Goal: Information Seeking & Learning: Learn about a topic

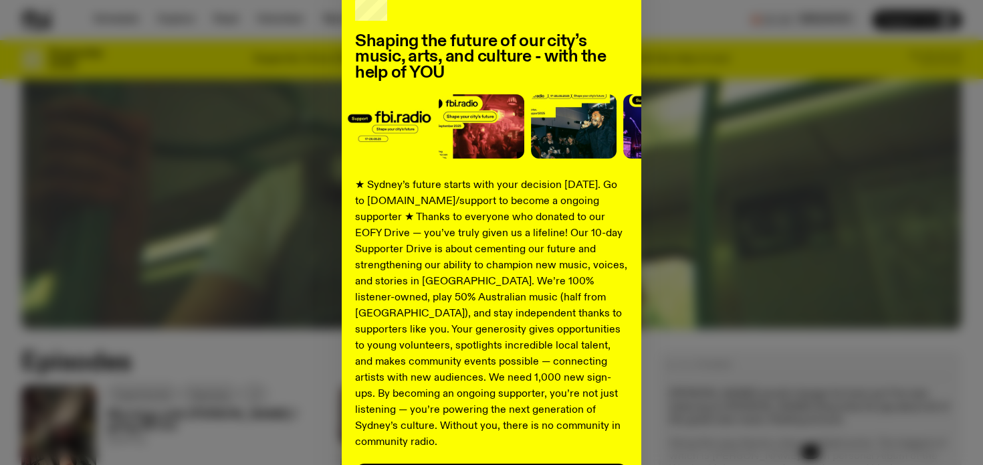
scroll to position [114, 0]
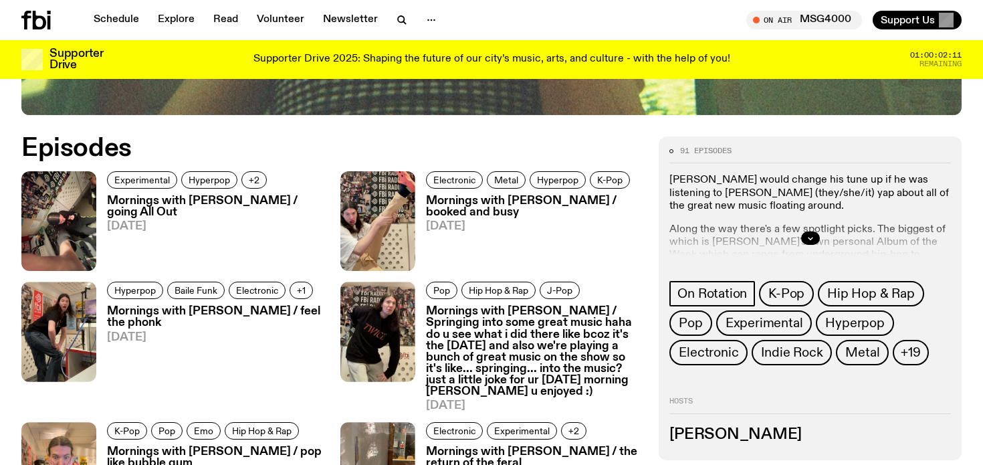
scroll to position [669, 0]
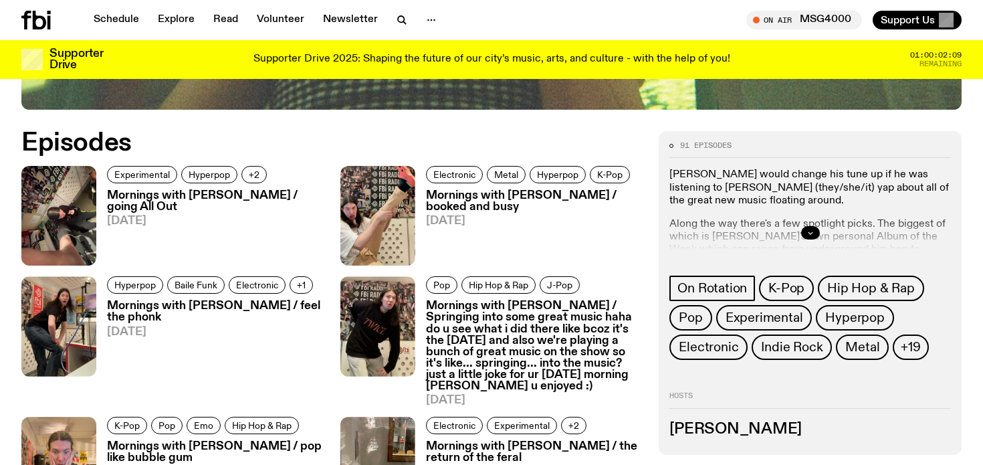
click at [806, 229] on icon "button" at bounding box center [810, 233] width 8 height 8
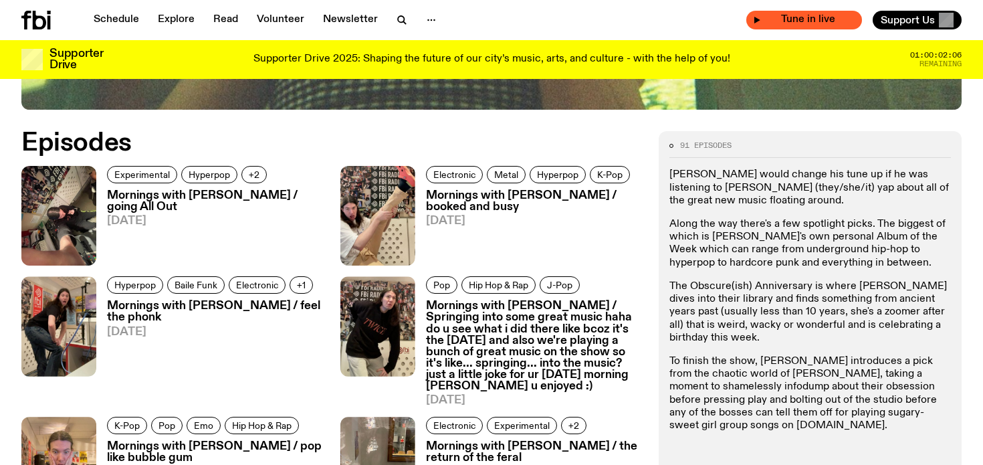
click at [778, 25] on div "Tune in live" at bounding box center [804, 20] width 116 height 19
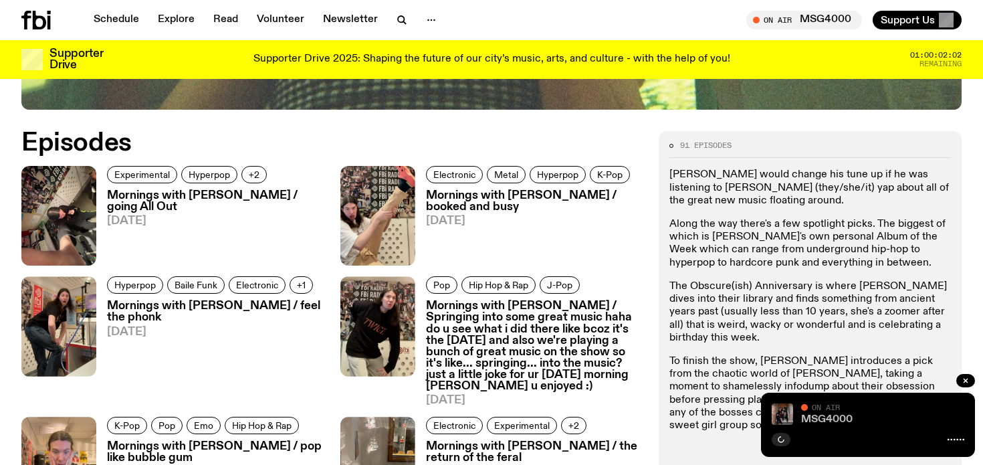
click at [812, 418] on link "MSG4000" at bounding box center [826, 419] width 51 height 11
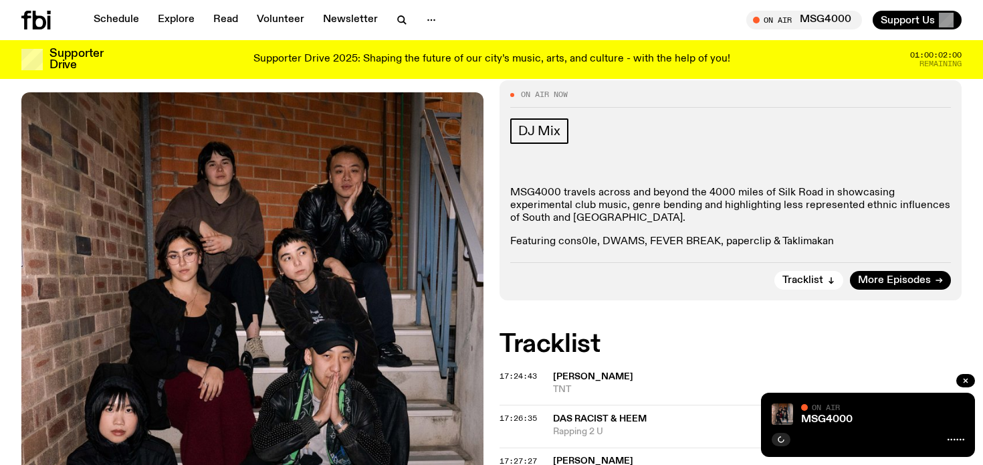
scroll to position [182, 0]
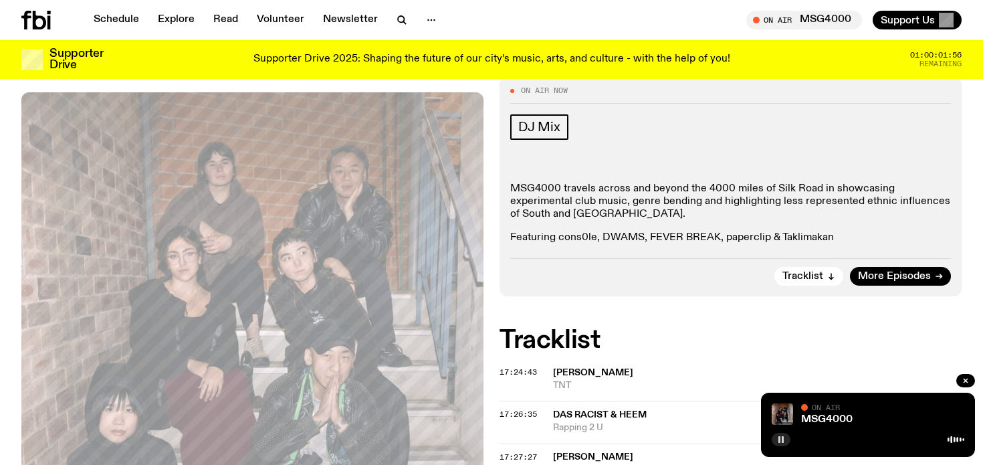
click at [774, 441] on button "button" at bounding box center [781, 439] width 19 height 13
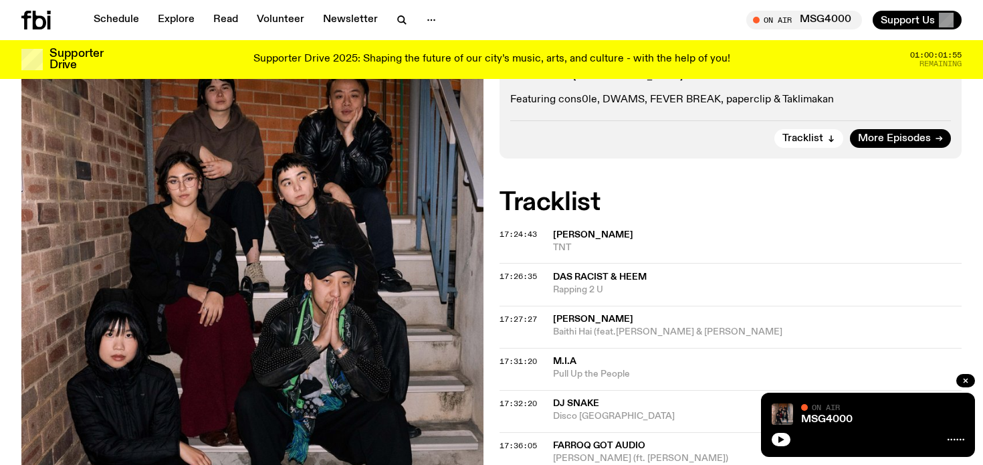
scroll to position [339, 0]
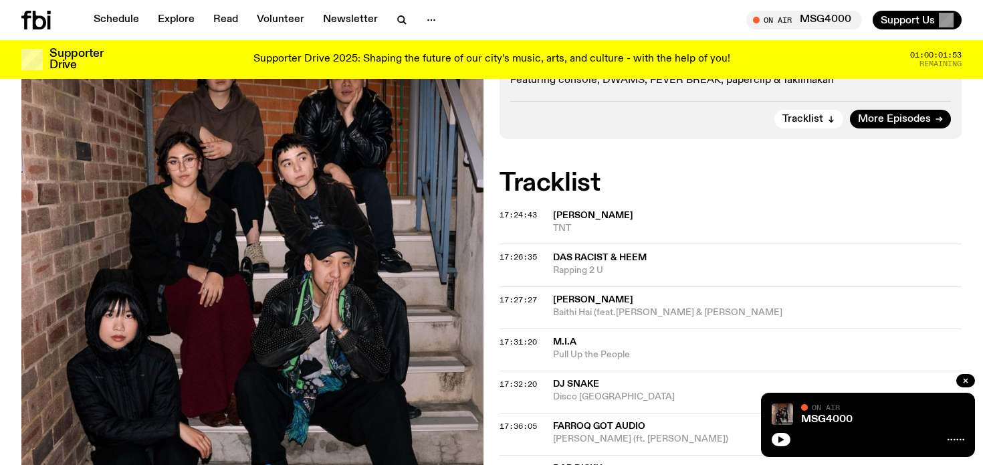
click at [619, 261] on span "Das Racist & Heem" at bounding box center [600, 257] width 94 height 9
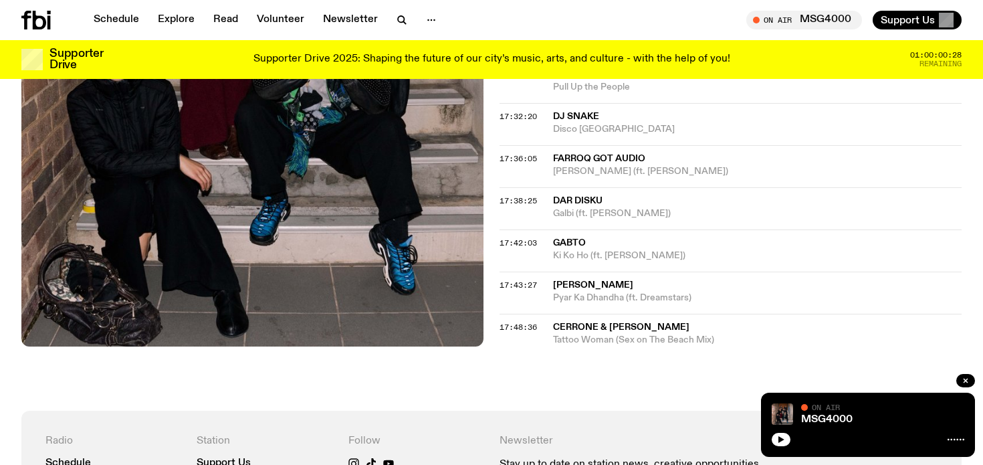
scroll to position [609, 0]
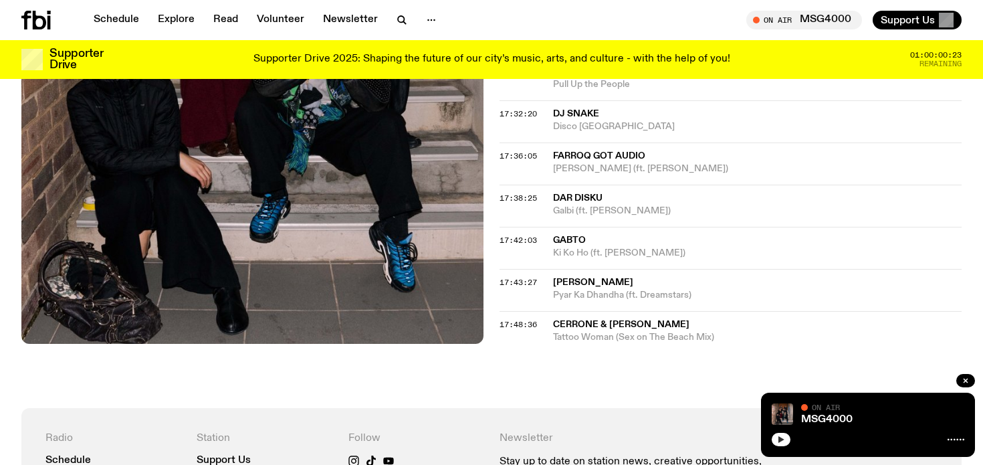
click at [778, 443] on button "button" at bounding box center [781, 439] width 19 height 13
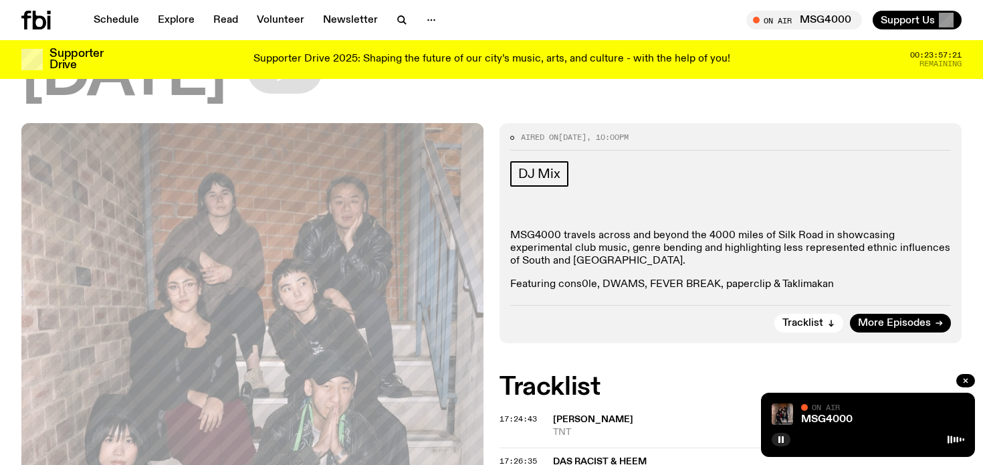
scroll to position [0, 0]
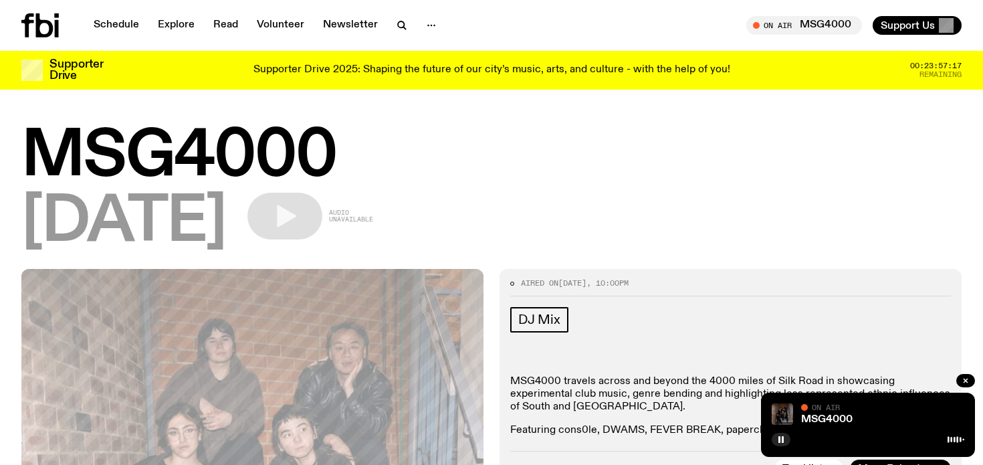
click at [773, 413] on img at bounding box center [782, 413] width 21 height 21
click at [53, 31] on icon at bounding box center [39, 25] width 37 height 24
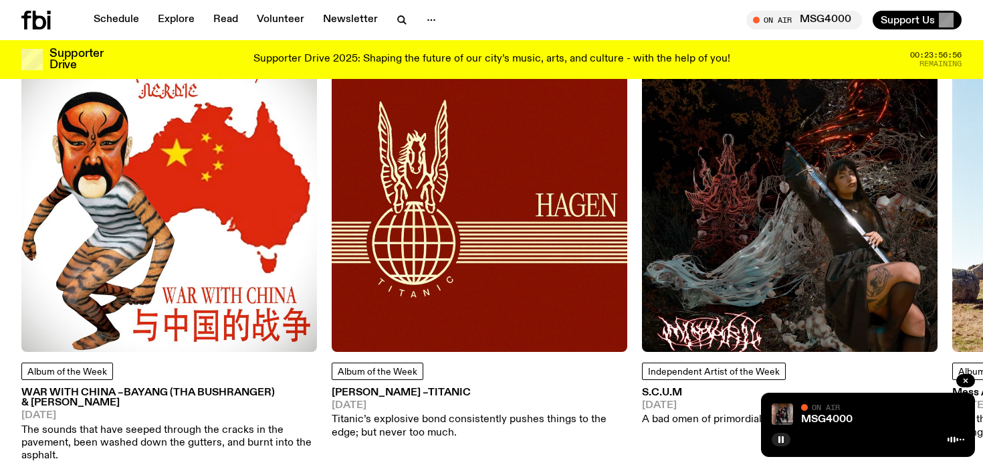
scroll to position [1735, 0]
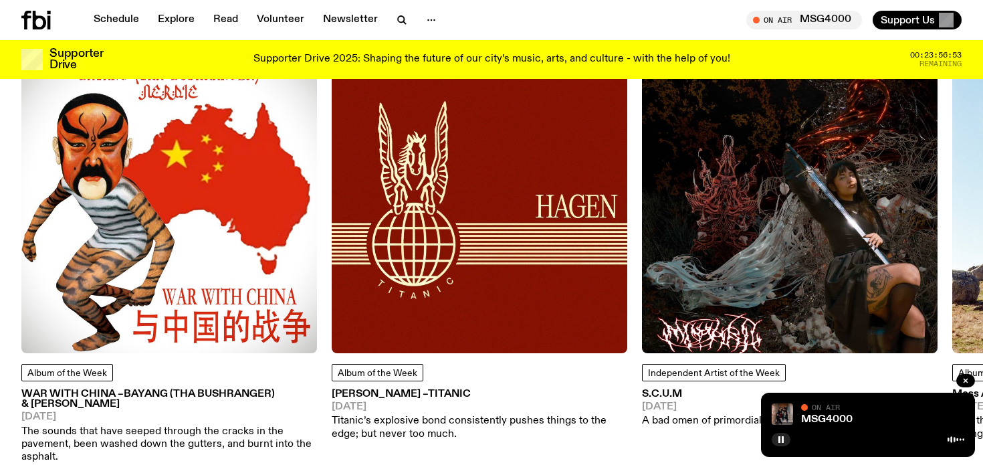
click at [784, 138] on img at bounding box center [790, 205] width 296 height 296
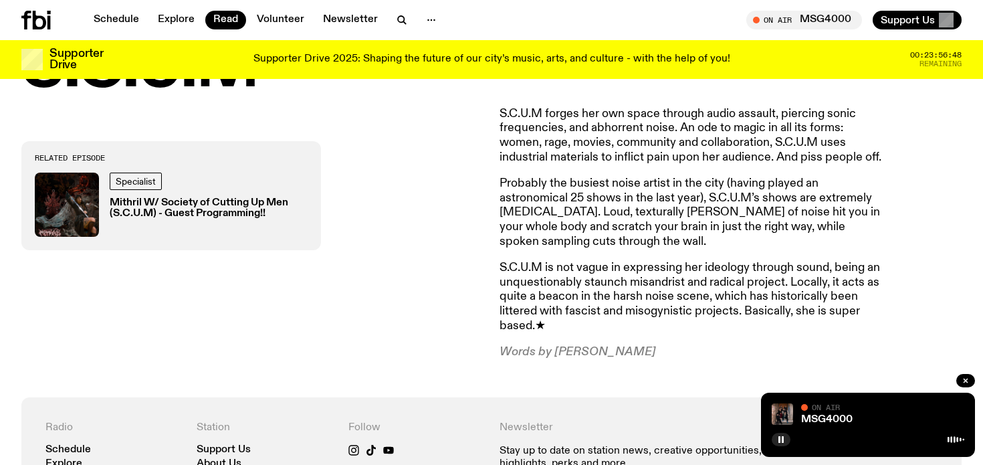
scroll to position [696, 0]
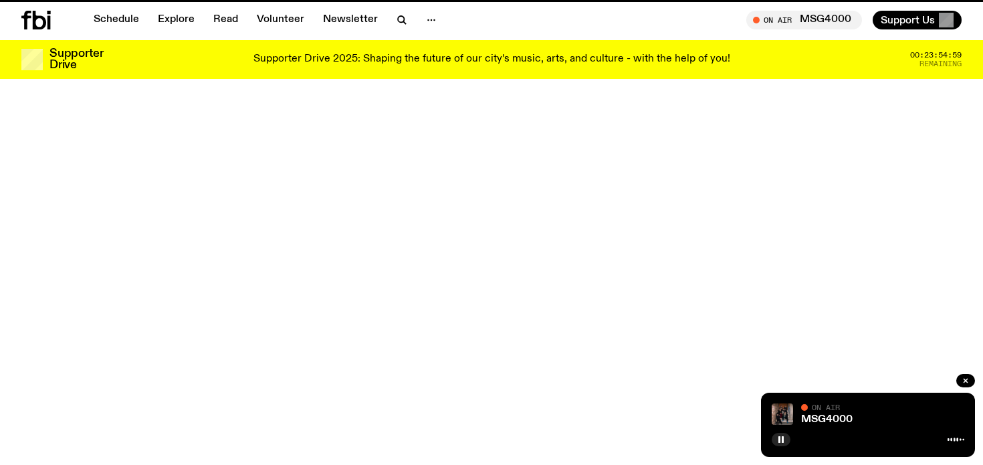
scroll to position [1735, 0]
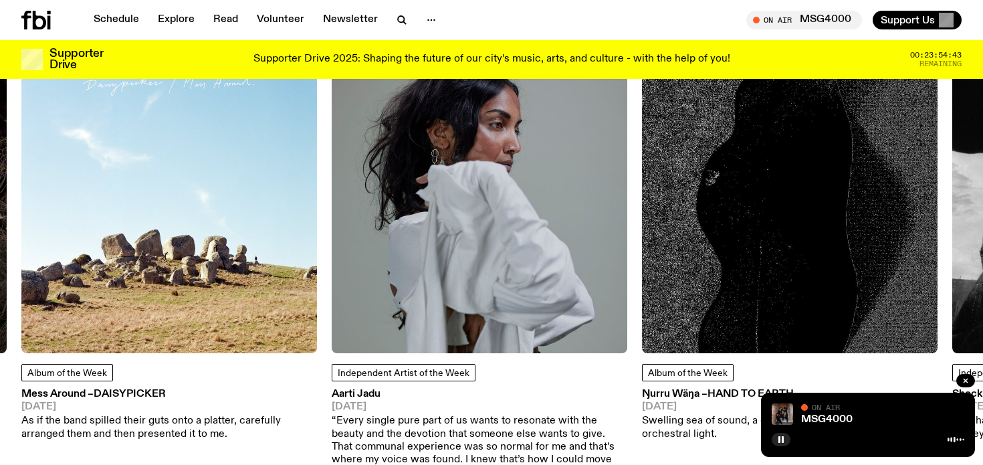
click at [727, 249] on img at bounding box center [790, 205] width 296 height 296
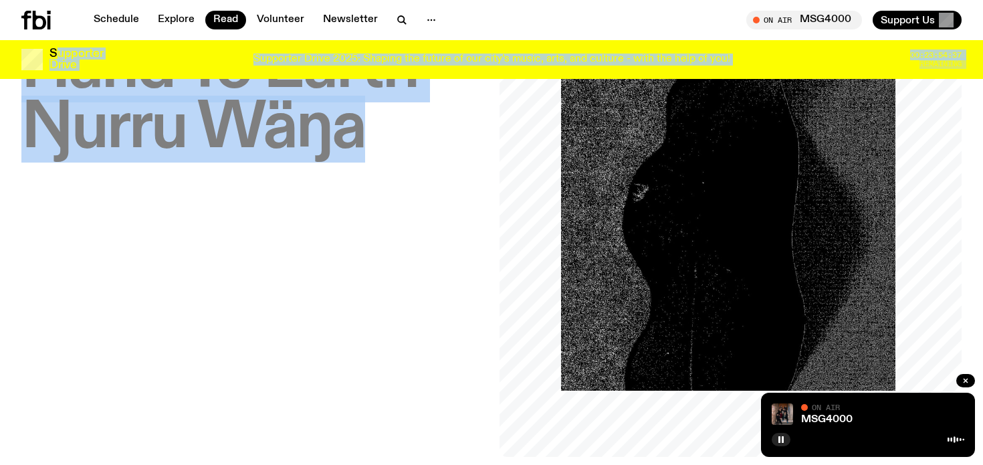
scroll to position [94, 0]
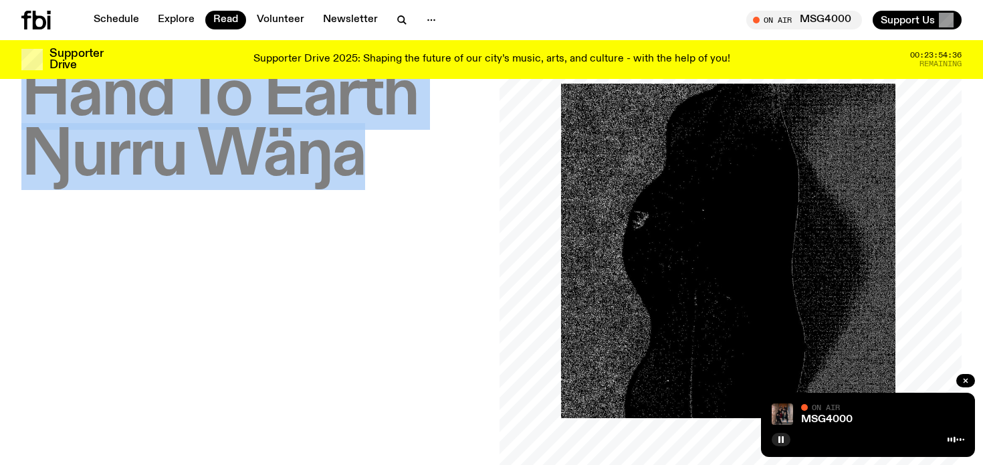
drag, startPoint x: 374, startPoint y: 108, endPoint x: 35, endPoint y: 103, distance: 339.0
click at [35, 103] on h1 "Hand To Earth – Ŋurru Wäŋa" at bounding box center [252, 126] width 462 height 120
copy h1 "Hand To Earth – Ŋurru Wäŋa"
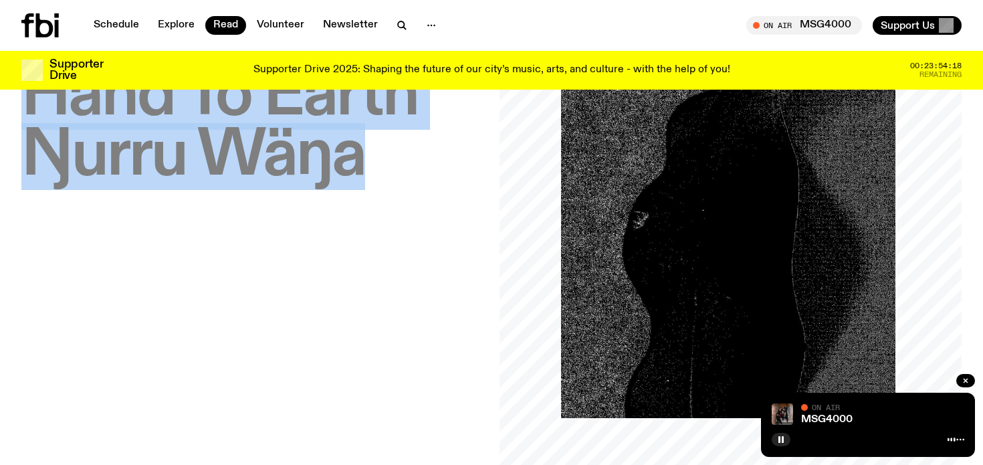
scroll to position [0, 0]
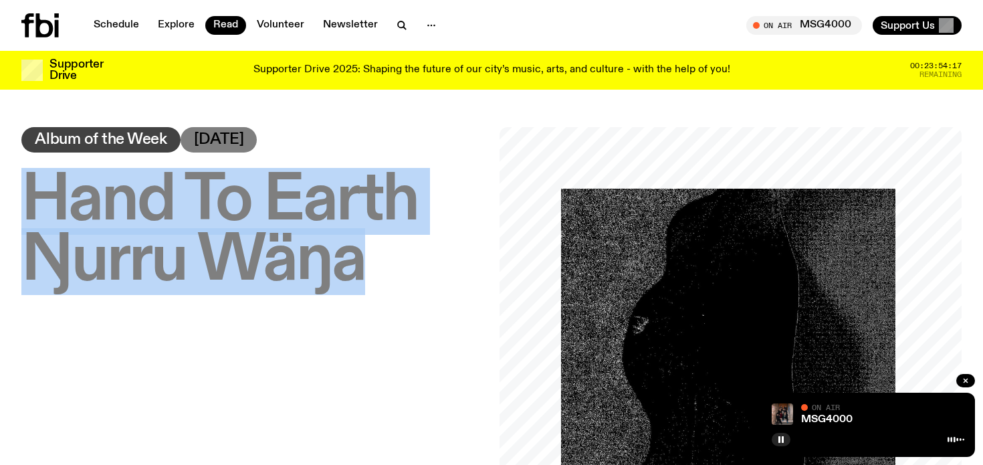
click at [249, 241] on span "Ŋurru Wäŋa" at bounding box center [193, 261] width 344 height 67
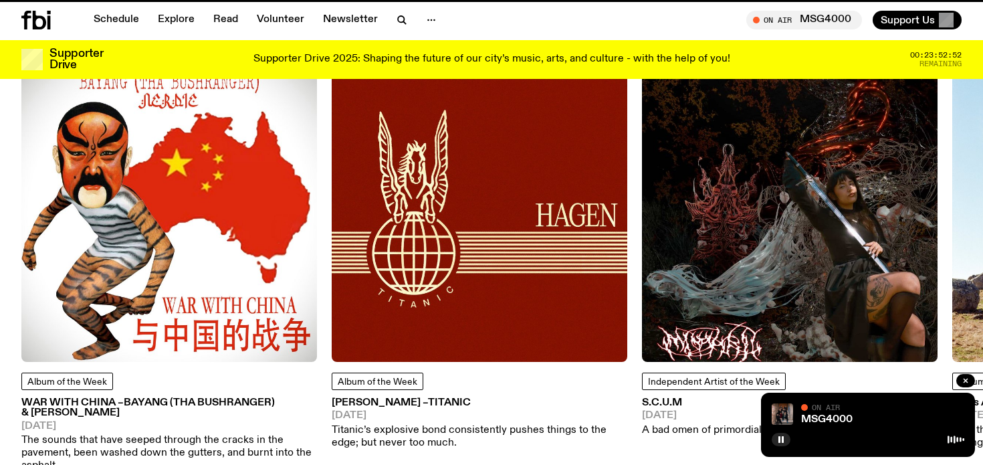
scroll to position [1724, 0]
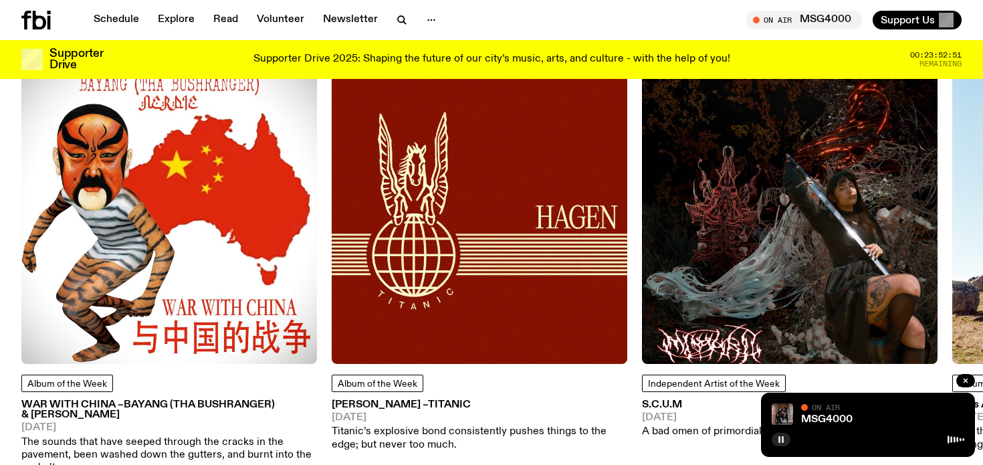
click at [776, 443] on button "button" at bounding box center [781, 439] width 19 height 13
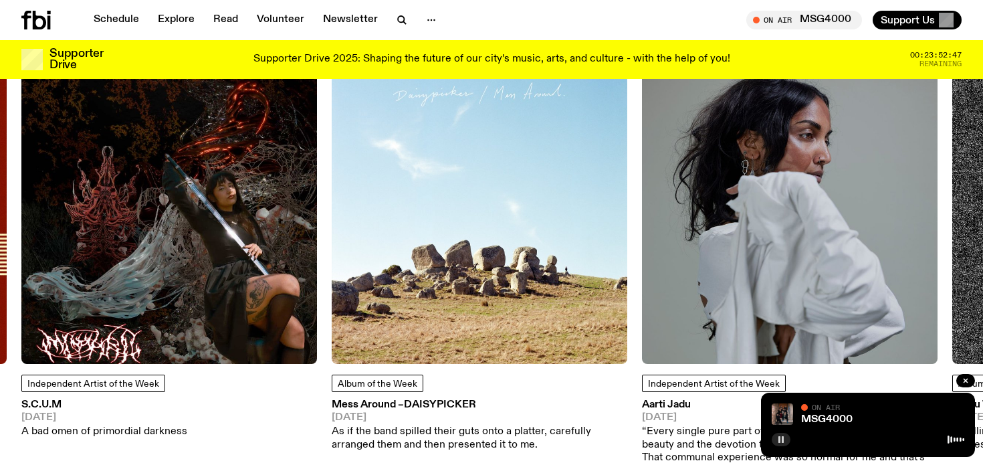
click at [778, 439] on icon "button" at bounding box center [781, 439] width 8 height 8
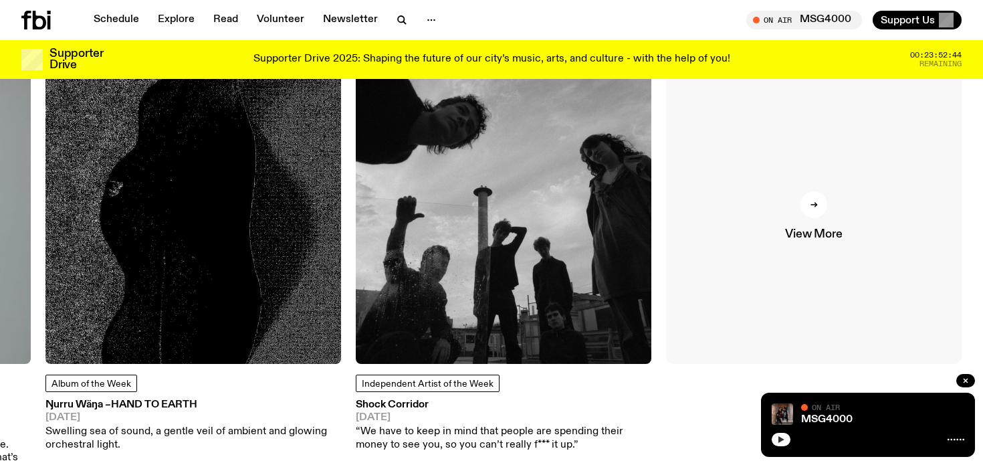
click at [834, 202] on link "View More" at bounding box center [814, 216] width 296 height 296
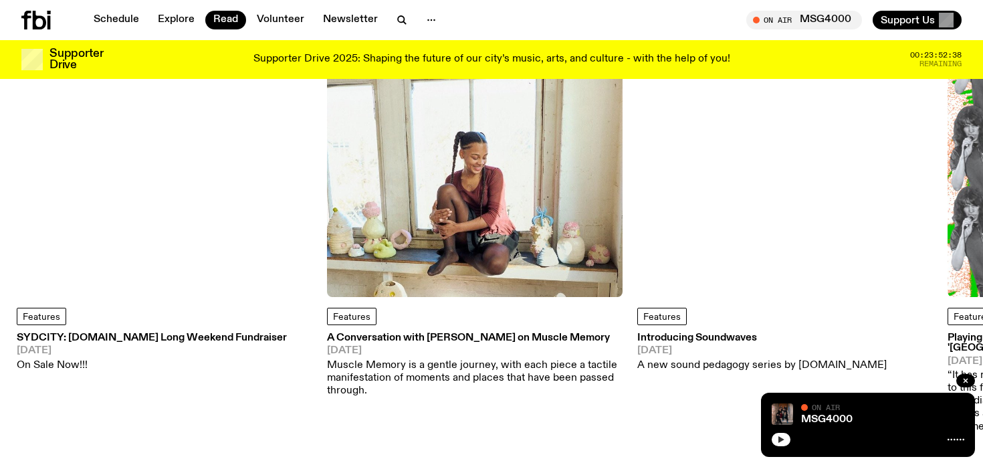
scroll to position [154, 0]
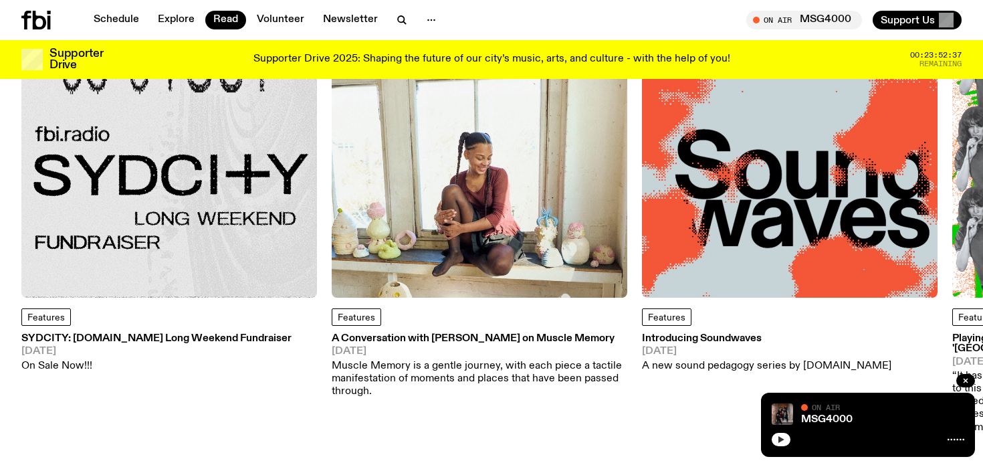
click at [521, 335] on h3 "A Conversation with [PERSON_NAME] on Muscle Memory" at bounding box center [480, 339] width 296 height 10
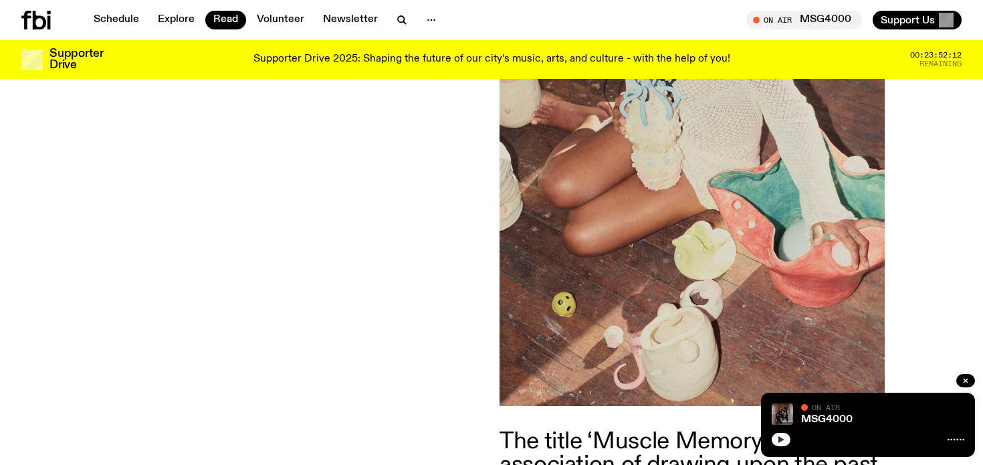
scroll to position [1783, 0]
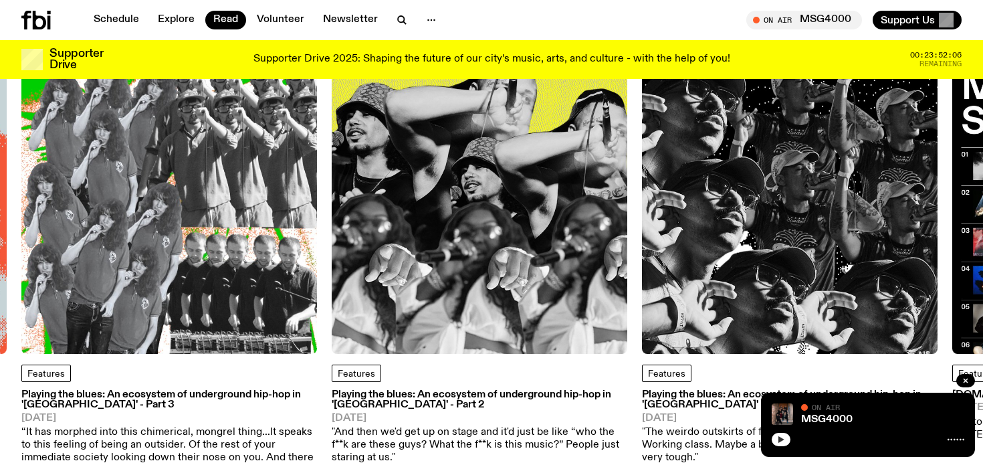
scroll to position [98, 0]
click at [388, 180] on img at bounding box center [480, 207] width 296 height 296
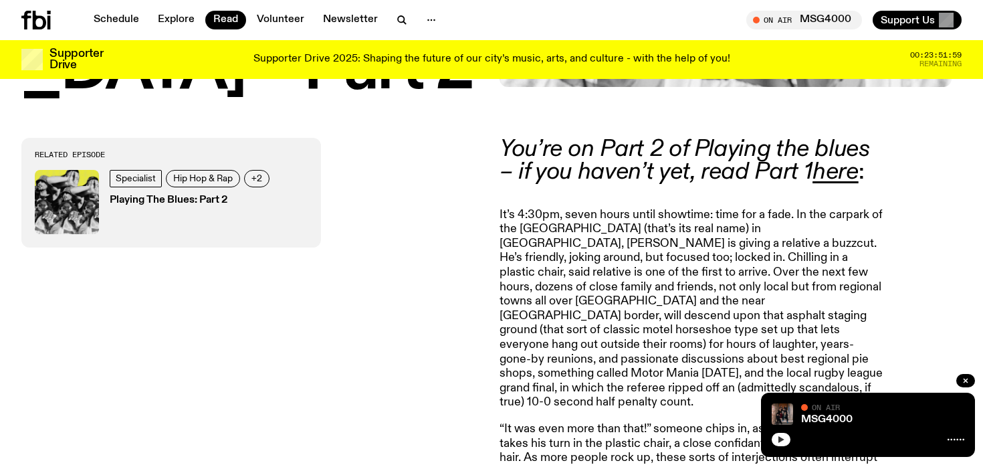
scroll to position [484, 0]
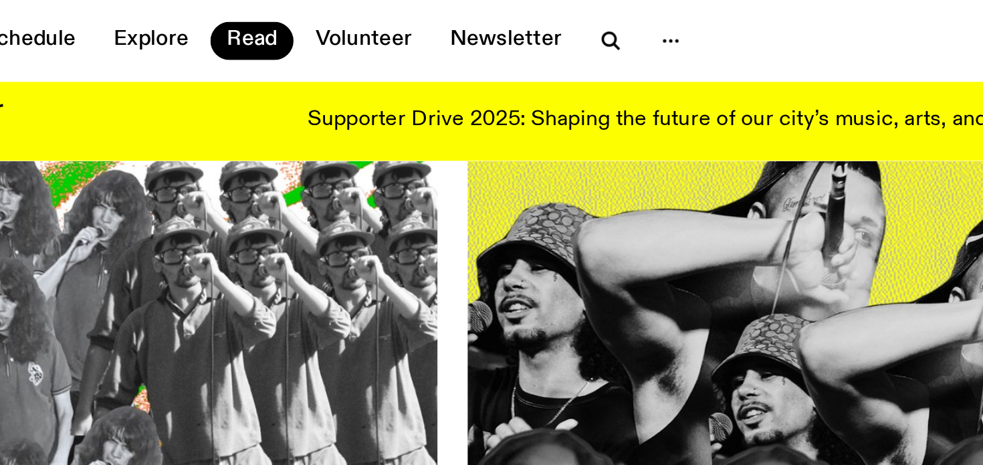
scroll to position [78, 0]
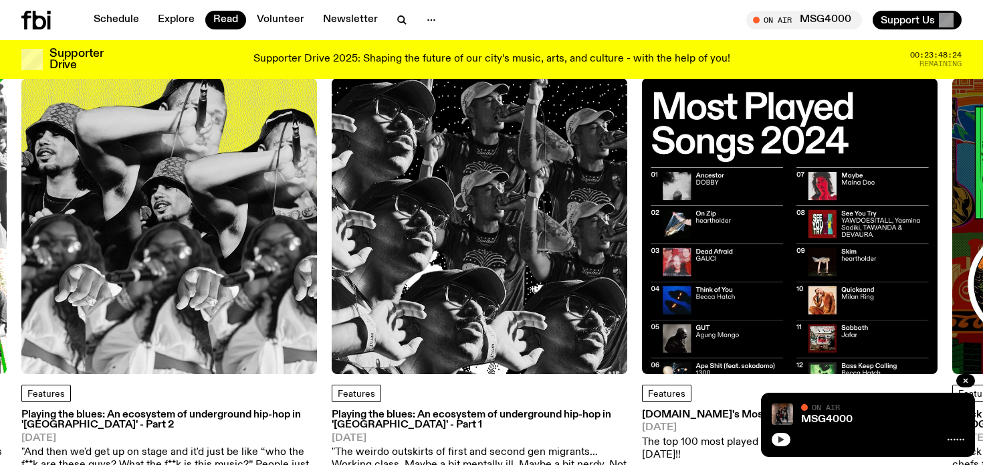
click at [238, 293] on img at bounding box center [169, 226] width 296 height 296
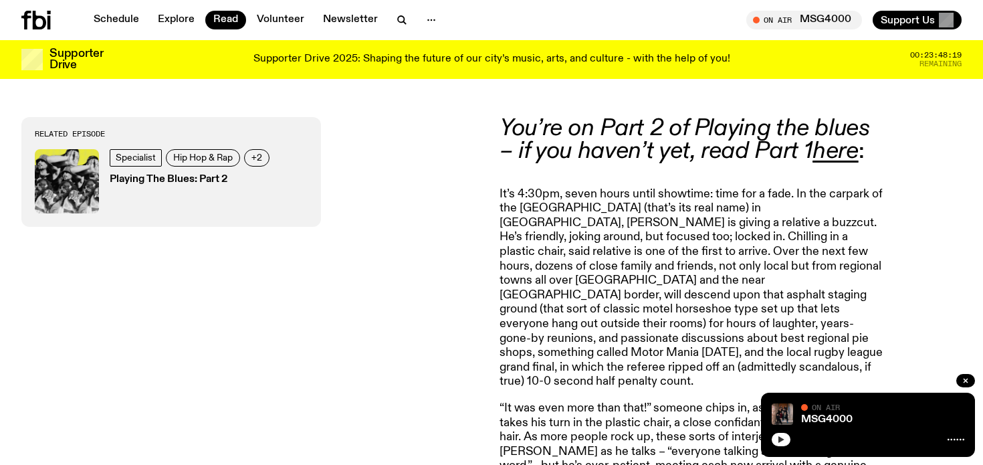
scroll to position [501, 0]
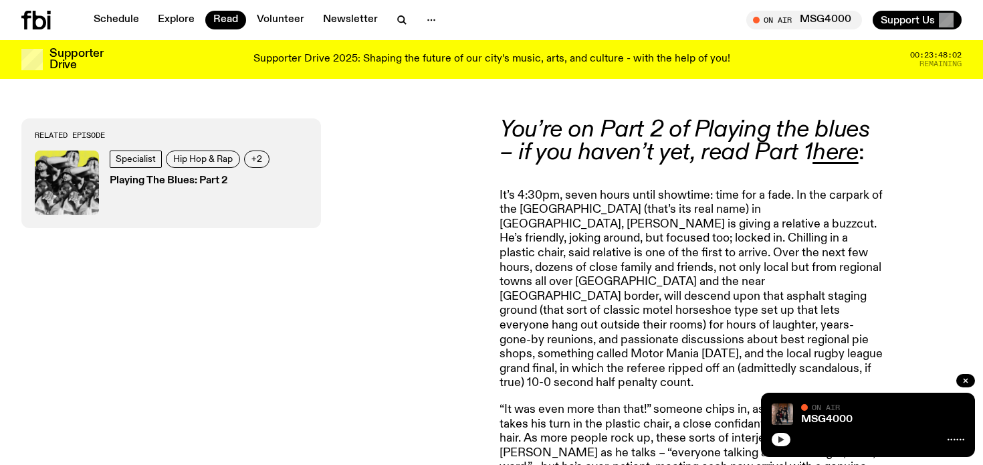
click at [762, 209] on p "It’s 4:30pm, seven hours until showtime: time for a fade. In the carpark of the…" at bounding box center [691, 290] width 385 height 202
click at [755, 203] on p "It’s 4:30pm, seven hours until showtime: time for a fade. In the carpark of the…" at bounding box center [691, 290] width 385 height 202
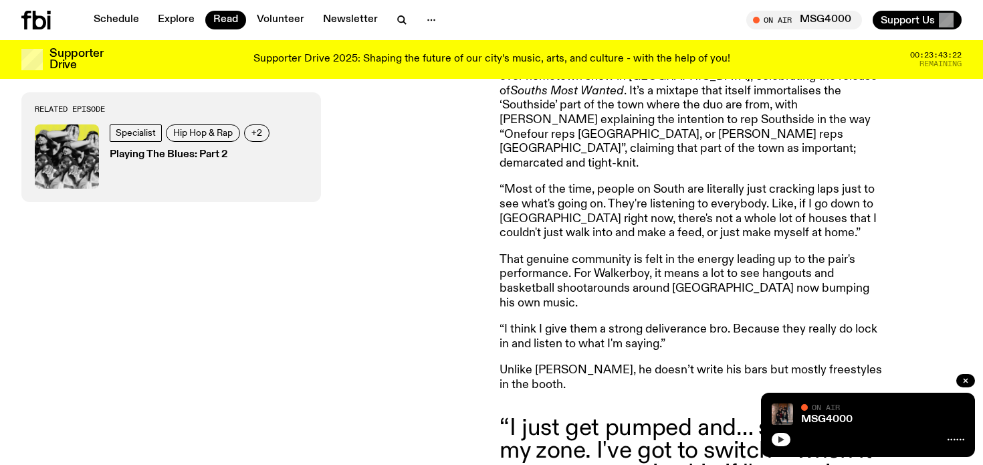
scroll to position [977, 0]
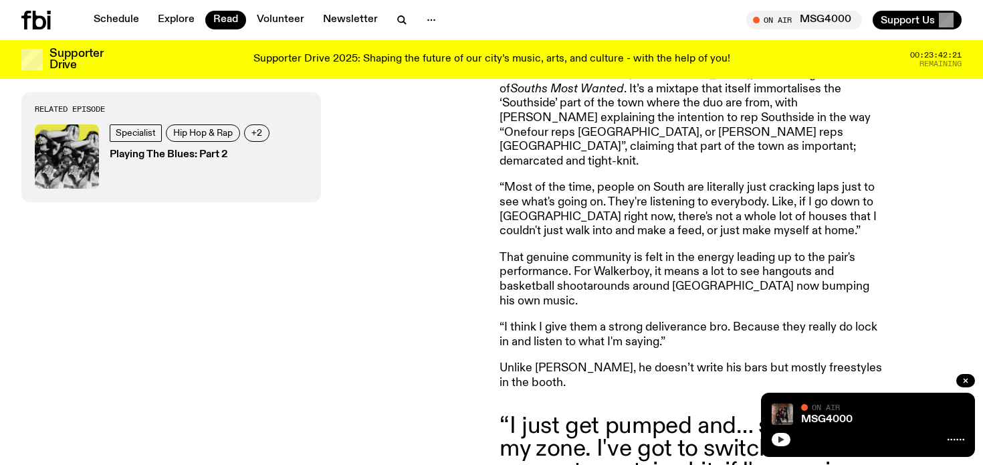
click at [679, 320] on p "“I think I give them a strong deliverance bro. Because they really do lock in a…" at bounding box center [691, 334] width 385 height 29
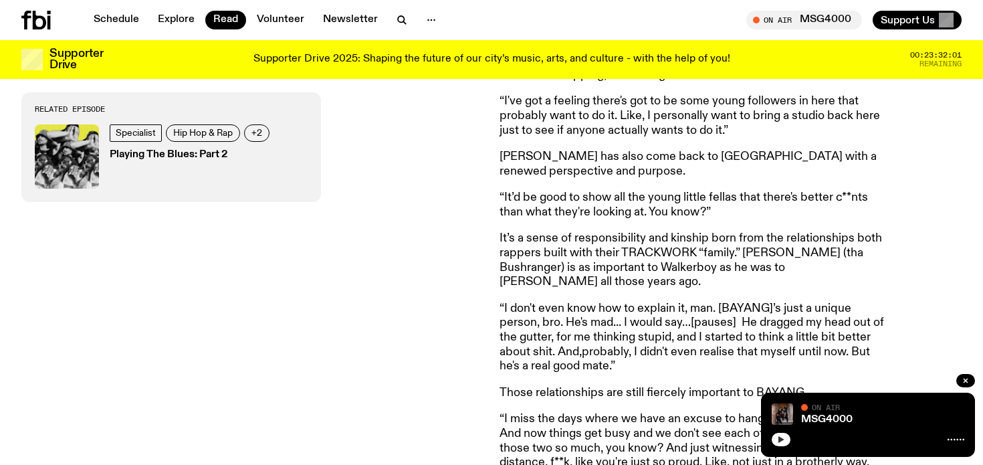
scroll to position [2087, 0]
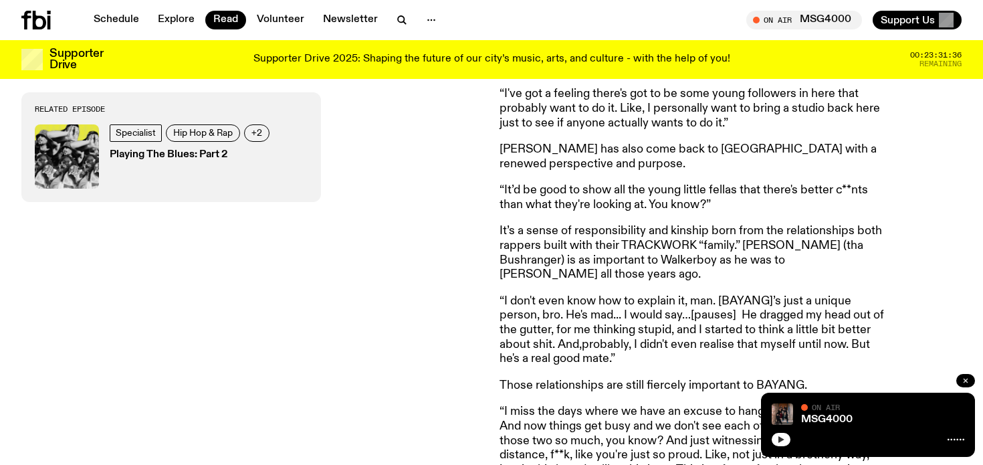
click at [963, 379] on icon "button" at bounding box center [965, 380] width 4 height 4
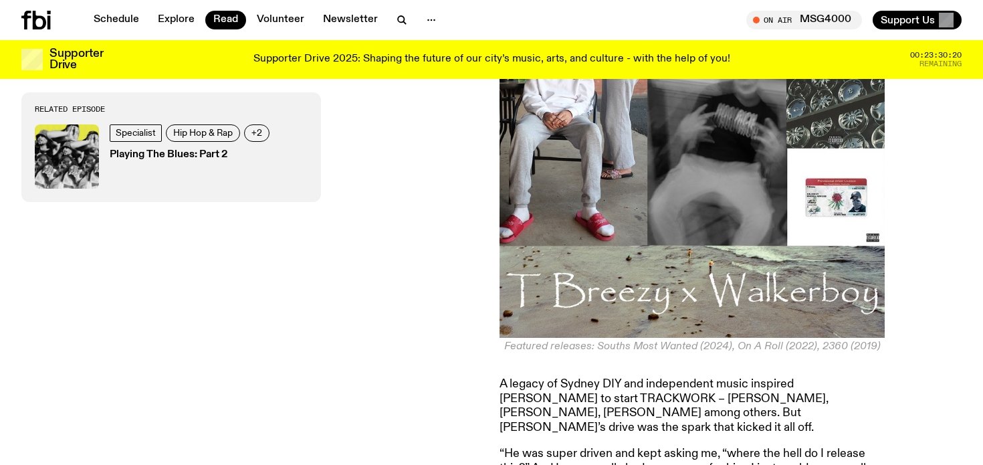
scroll to position [2841, 0]
drag, startPoint x: 755, startPoint y: 226, endPoint x: 828, endPoint y: 227, distance: 73.5
click at [828, 378] on p "A legacy of Sydney DIY and independent music inspired [PERSON_NAME] to start TR…" at bounding box center [691, 406] width 385 height 57
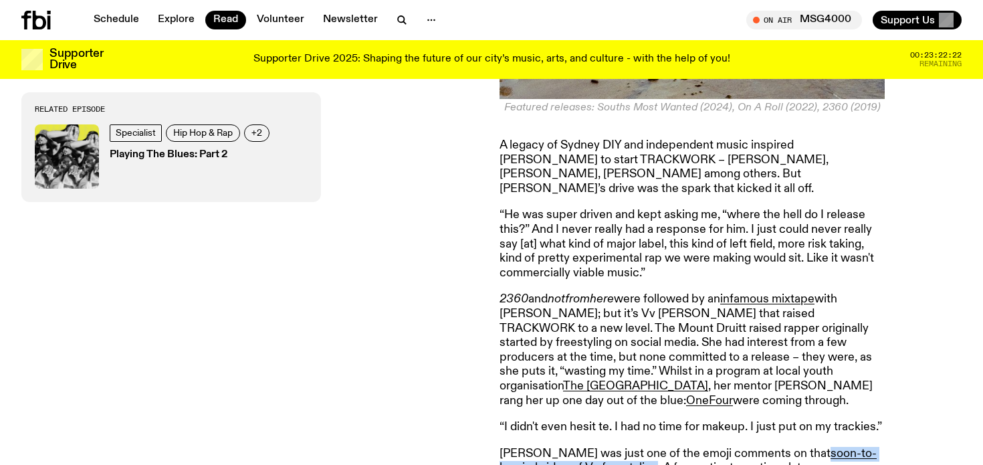
scroll to position [3089, 0]
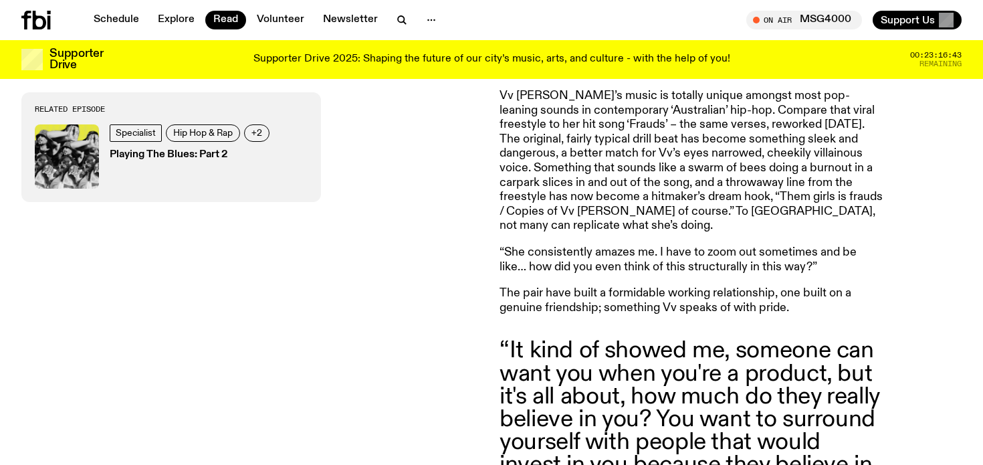
scroll to position [3793, 0]
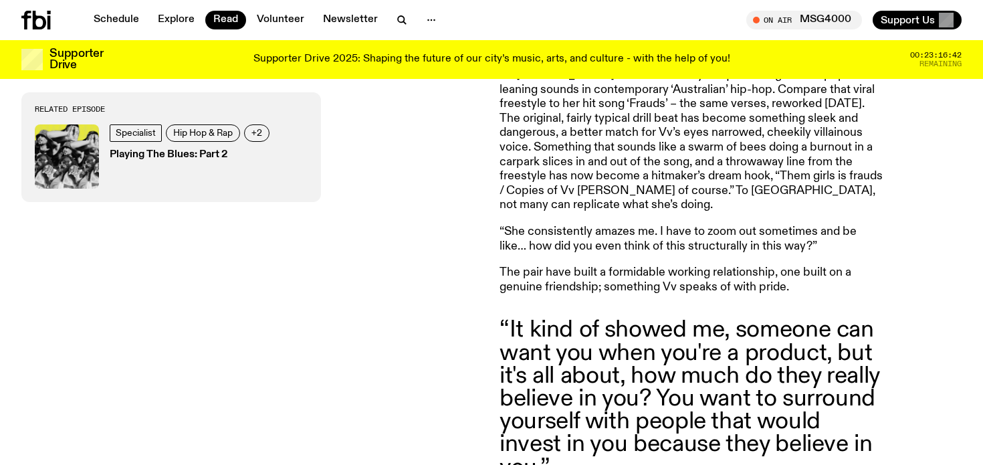
click at [584, 318] on blockquote "“It kind of showed me, someone can want you when you're a product, but it's all…" at bounding box center [691, 398] width 385 height 160
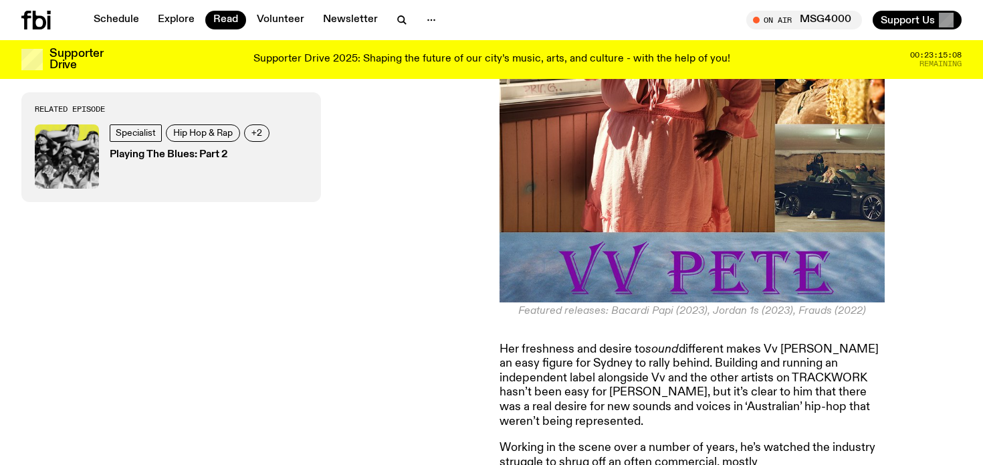
scroll to position [4574, 0]
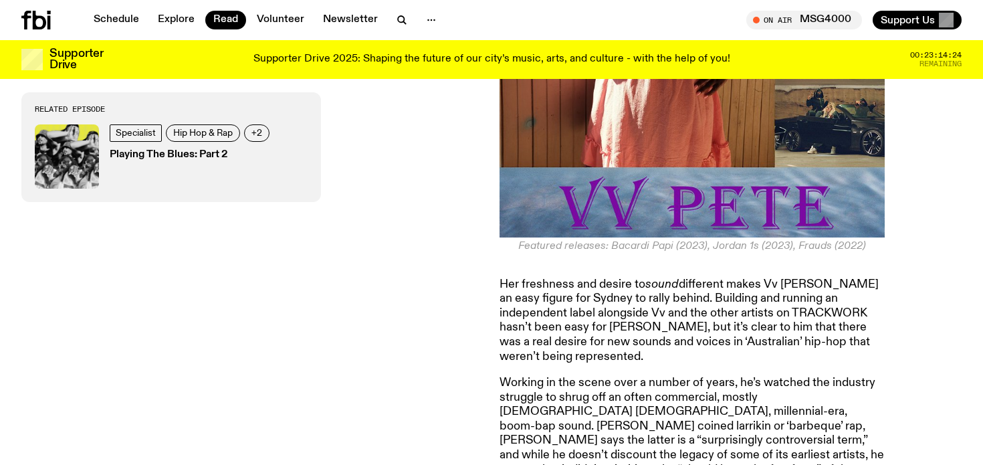
scroll to position [4643, 0]
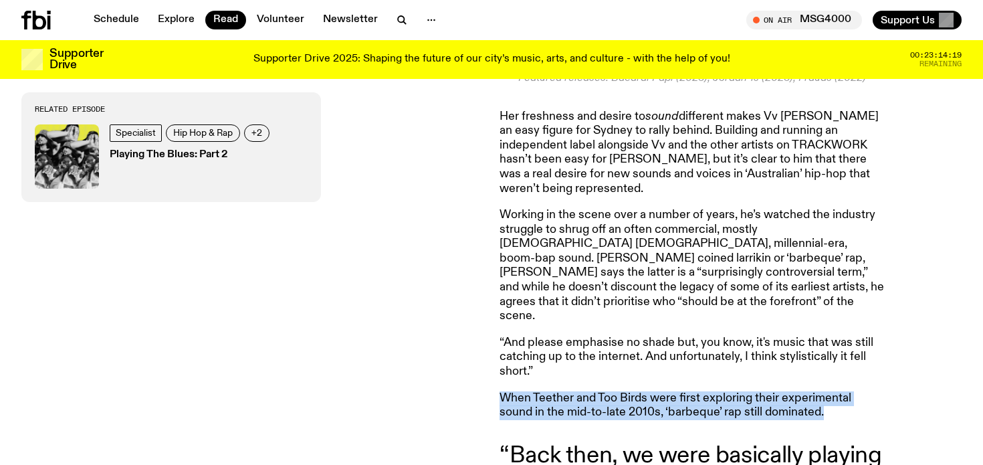
scroll to position [4812, 0]
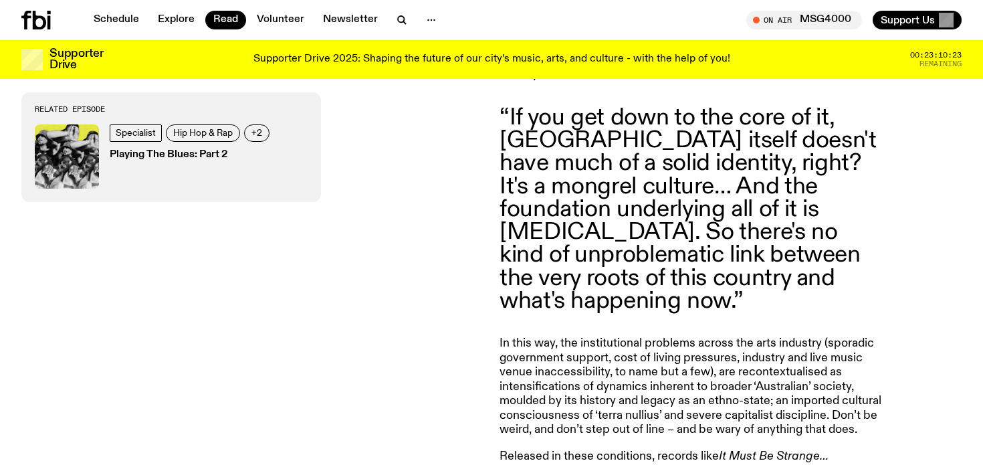
scroll to position [5874, 0]
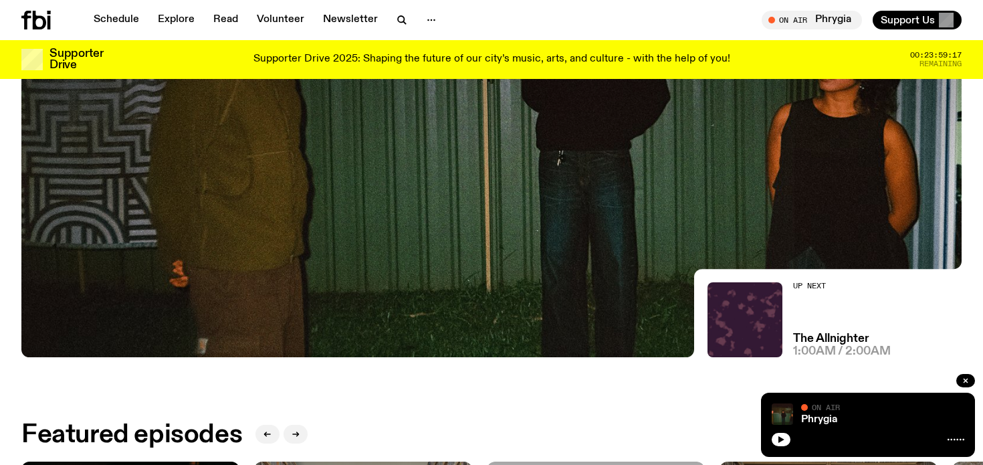
scroll to position [289, 0]
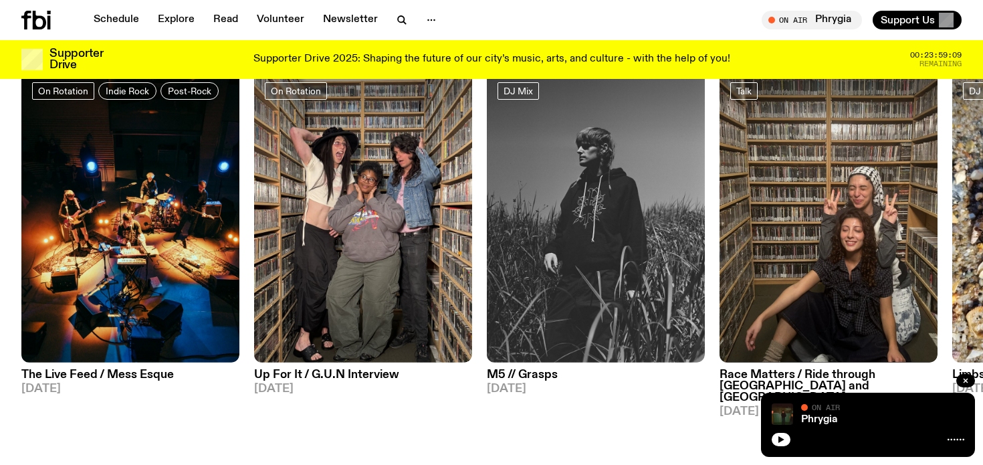
scroll to position [680, 0]
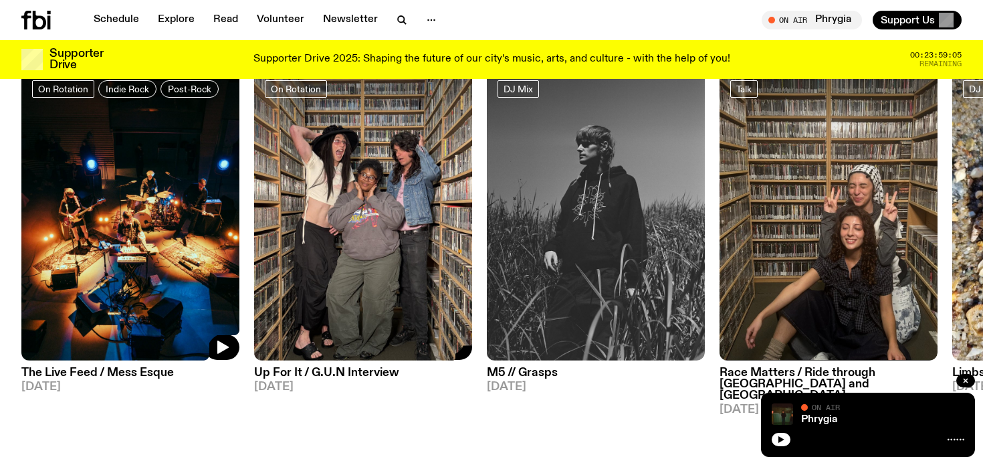
click at [197, 211] on img at bounding box center [130, 215] width 218 height 291
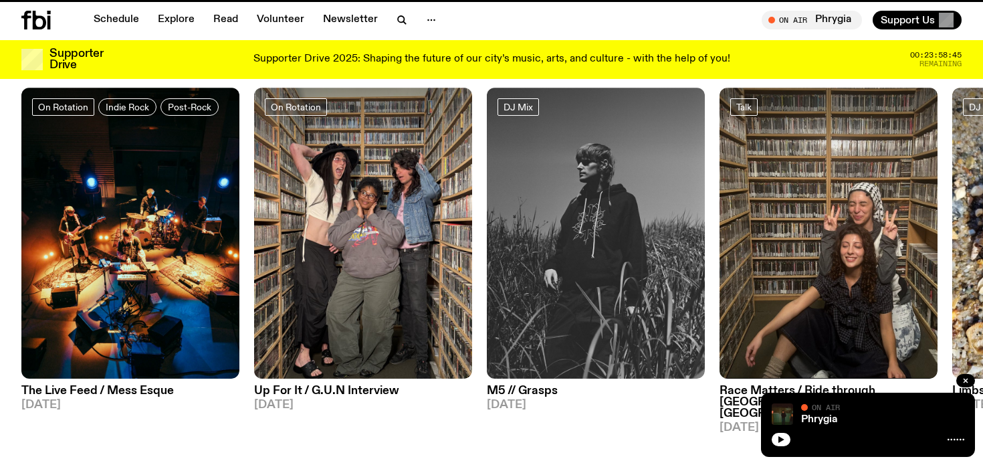
scroll to position [669, 0]
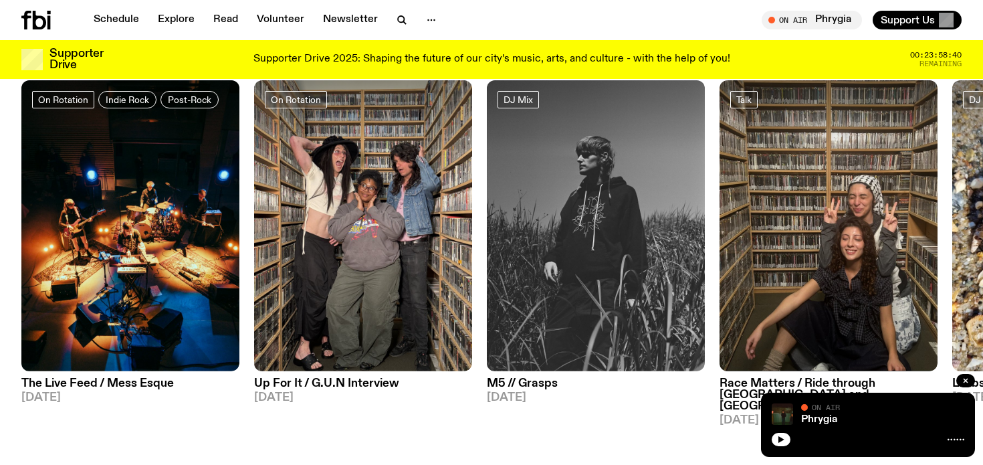
click at [673, 412] on div "DJ Mix M5 // Grasps 21.09.25" at bounding box center [596, 253] width 218 height 346
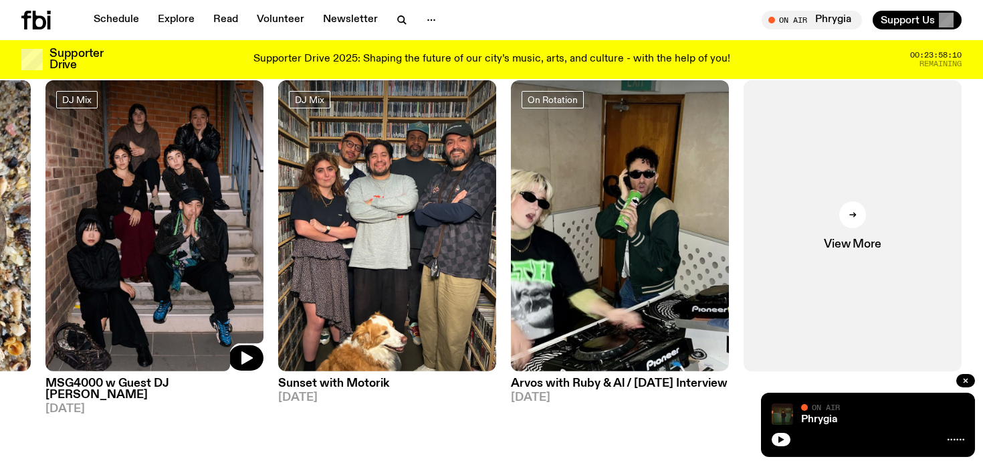
click at [201, 221] on img at bounding box center [154, 225] width 218 height 291
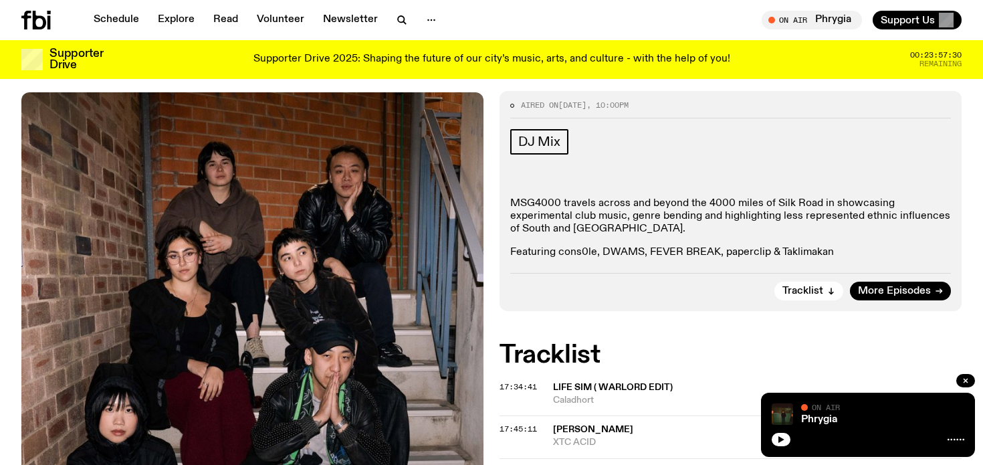
scroll to position [166, 0]
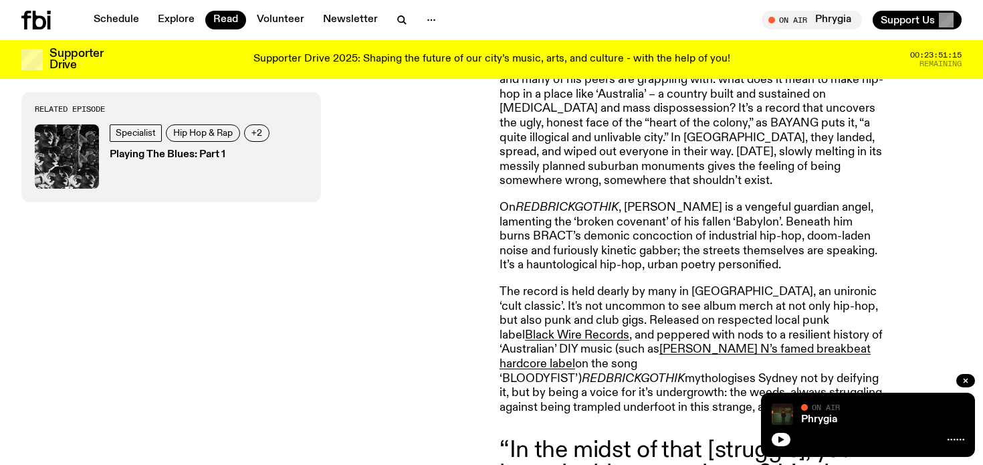
scroll to position [929, 0]
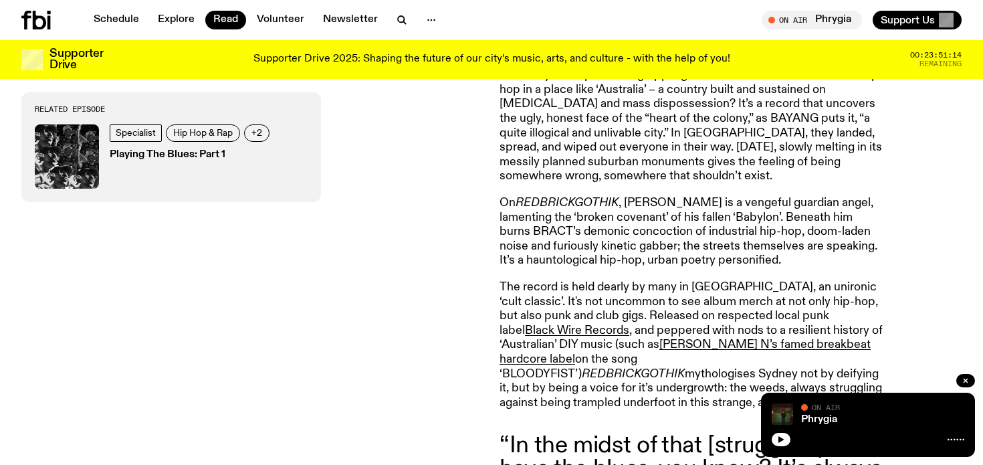
click at [646, 376] on p "The record is held dearly by many in [GEOGRAPHIC_DATA], an unironic ‘cult class…" at bounding box center [691, 345] width 385 height 130
click at [646, 376] on p "The record is held dearly by many in Sydney, an unironic ‘cult classic’. It's n…" at bounding box center [691, 345] width 385 height 130
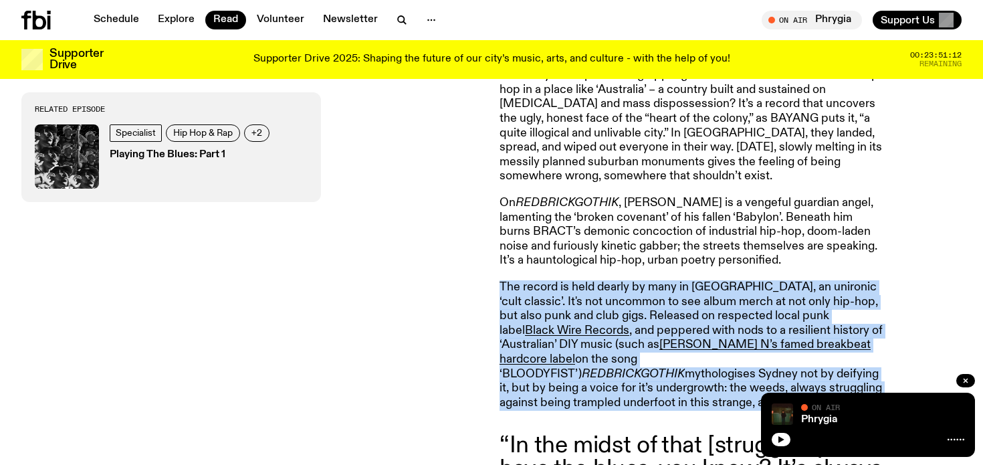
click at [646, 376] on p "The record is held dearly by many in Sydney, an unironic ‘cult classic’. It's n…" at bounding box center [691, 345] width 385 height 130
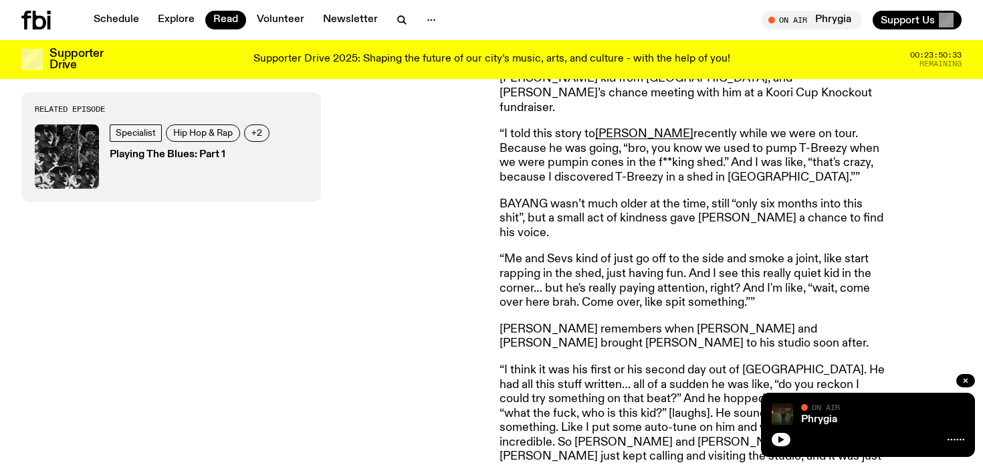
scroll to position [4304, 0]
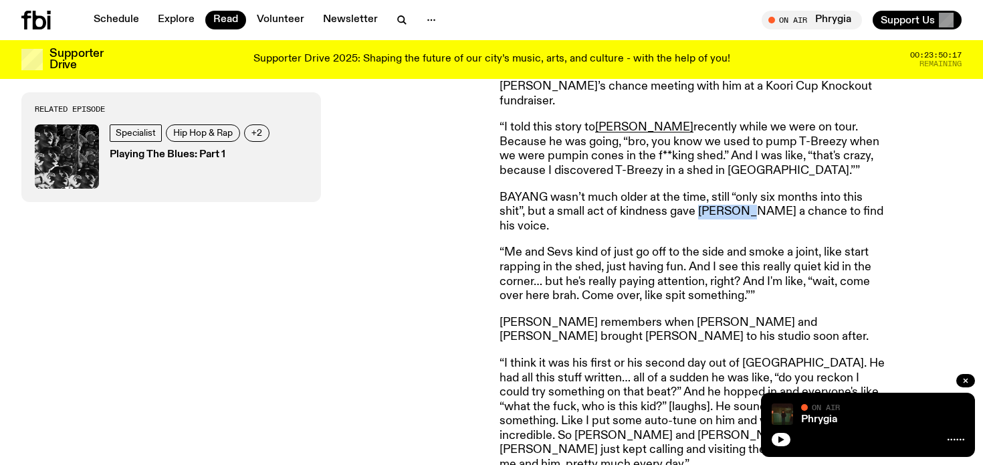
drag, startPoint x: 700, startPoint y: 108, endPoint x: 745, endPoint y: 109, distance: 44.8
click at [745, 191] on p "BAYANG wasn’t much older at the time, still “only six months into this shit”, b…" at bounding box center [691, 212] width 385 height 43
click at [759, 191] on p "BAYANG wasn’t much older at the time, still “only six months into this shit”, b…" at bounding box center [691, 212] width 385 height 43
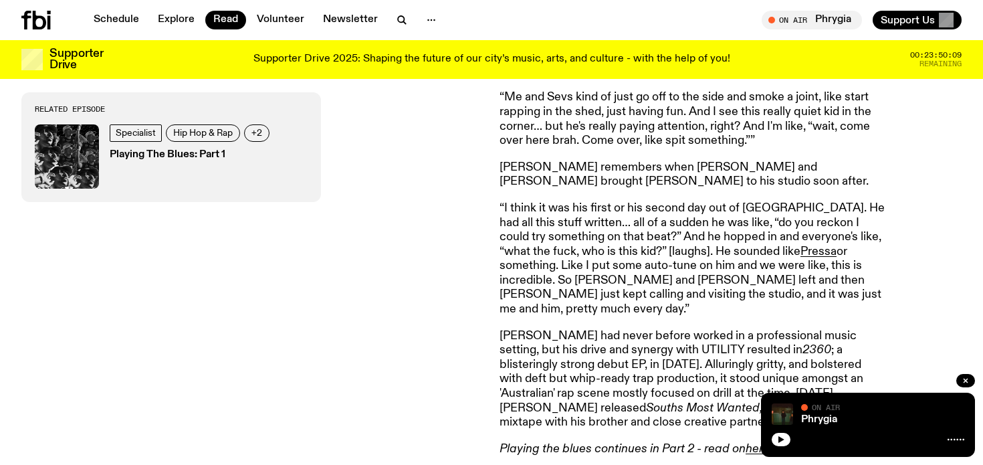
scroll to position [4461, 0]
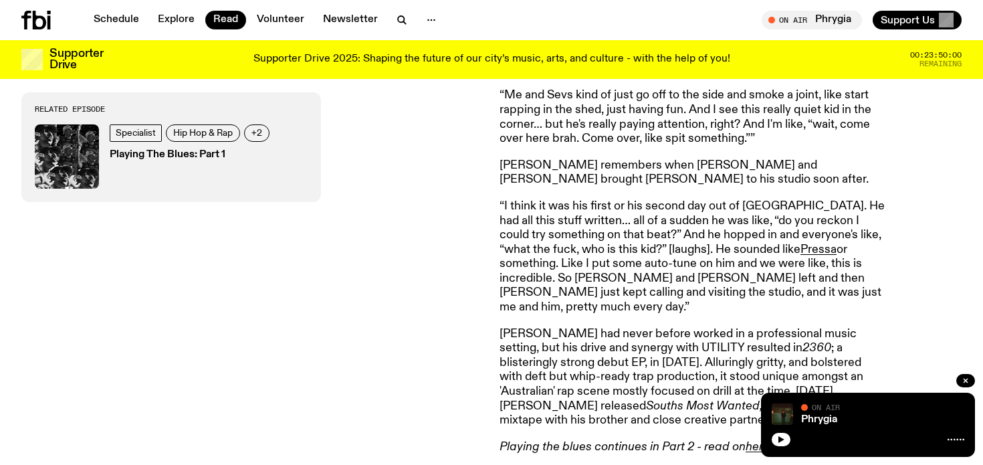
click at [802, 342] on em "2360" at bounding box center [816, 348] width 29 height 12
copy em "2360"
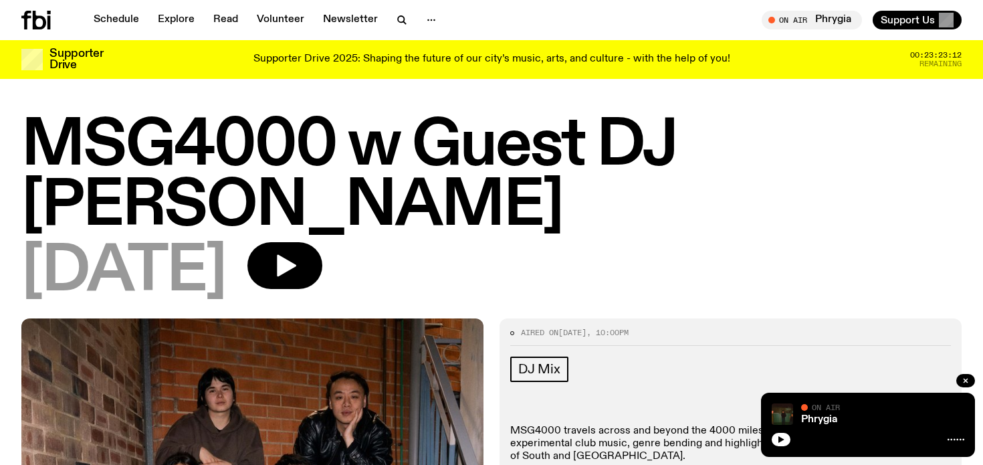
scroll to position [166, 0]
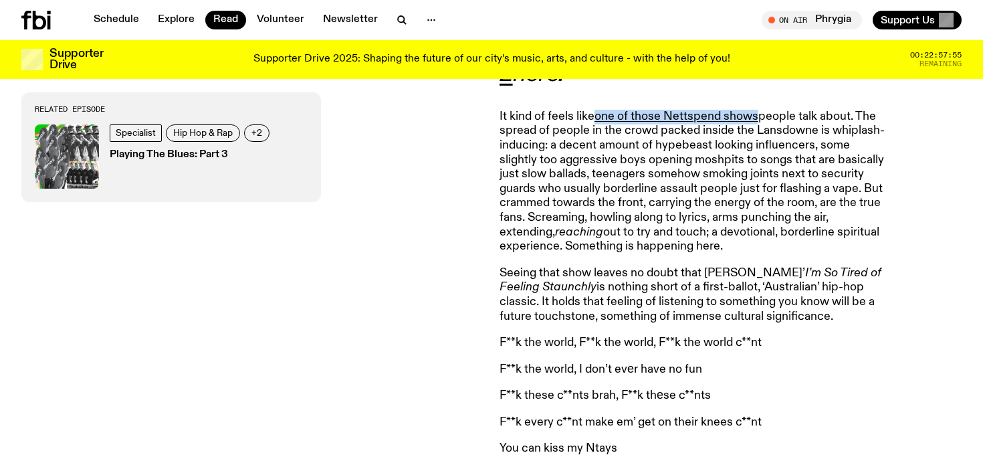
scroll to position [603, 0]
click at [745, 151] on p "It kind of feels like one of those Nettspend shows people talk about. The sprea…" at bounding box center [691, 181] width 385 height 144
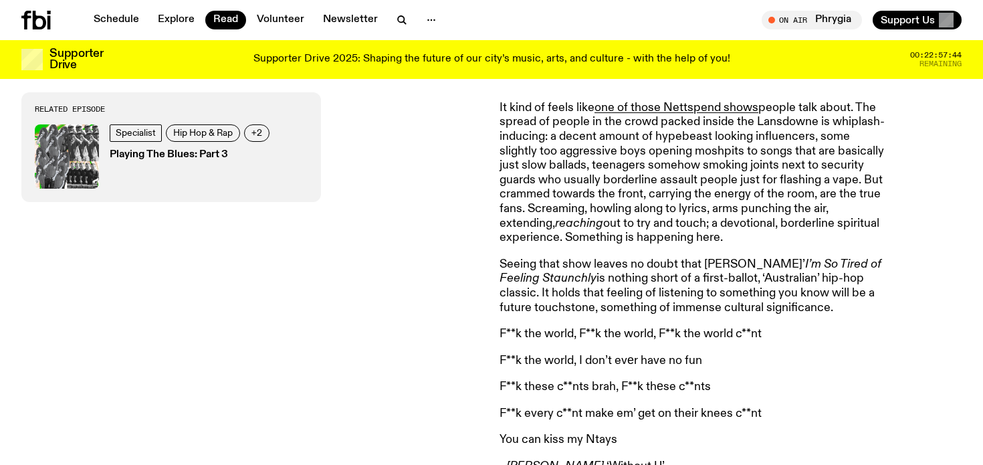
scroll to position [626, 0]
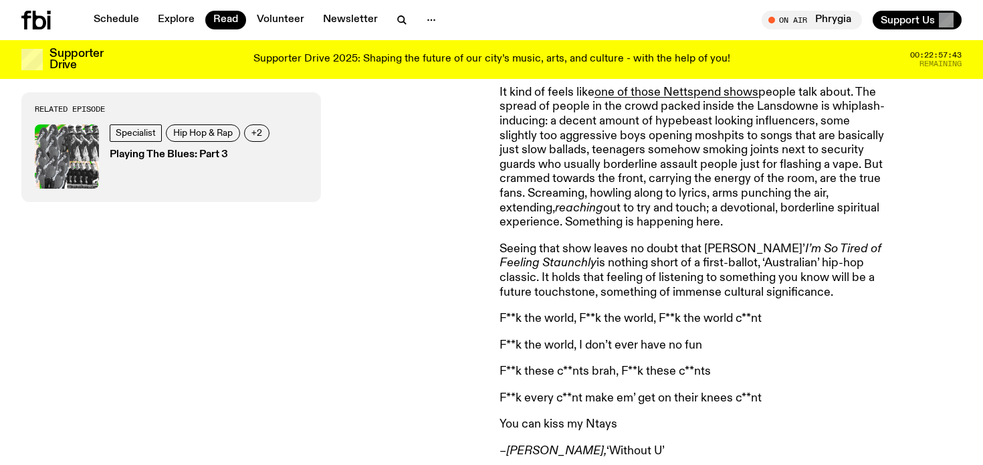
click at [748, 150] on p "It kind of feels like one of those Nettspend shows people talk about. The sprea…" at bounding box center [691, 158] width 385 height 144
click at [741, 174] on p "It kind of feels like one of those Nettspend shows people talk about. The sprea…" at bounding box center [691, 158] width 385 height 144
click at [681, 196] on p "It kind of feels like one of those Nettspend shows people talk about. The sprea…" at bounding box center [691, 158] width 385 height 144
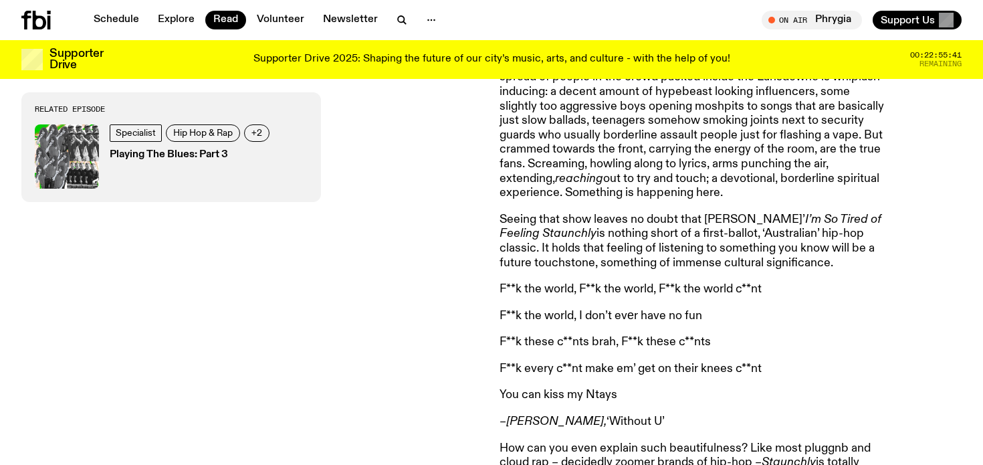
scroll to position [663, 0]
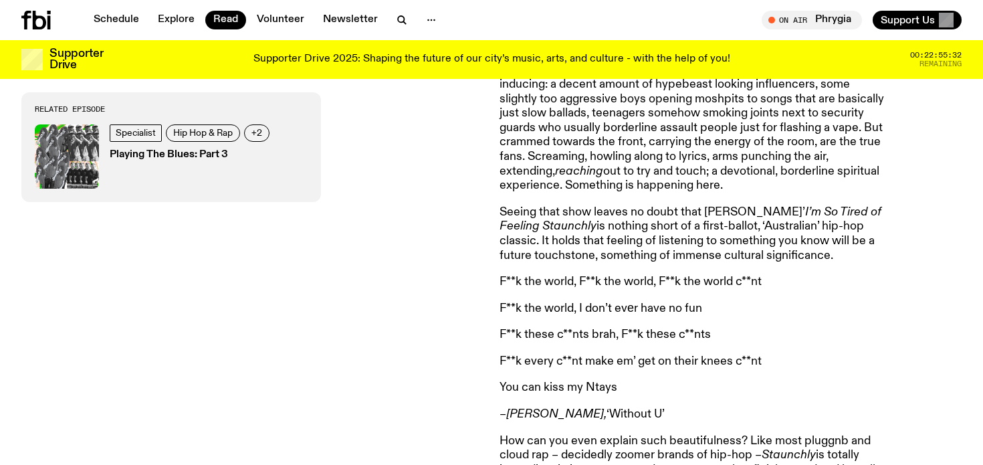
click at [701, 237] on p "Seeing that show leaves no doubt that Sidney Phillips’ I’m So Tired of Feeling …" at bounding box center [691, 233] width 385 height 57
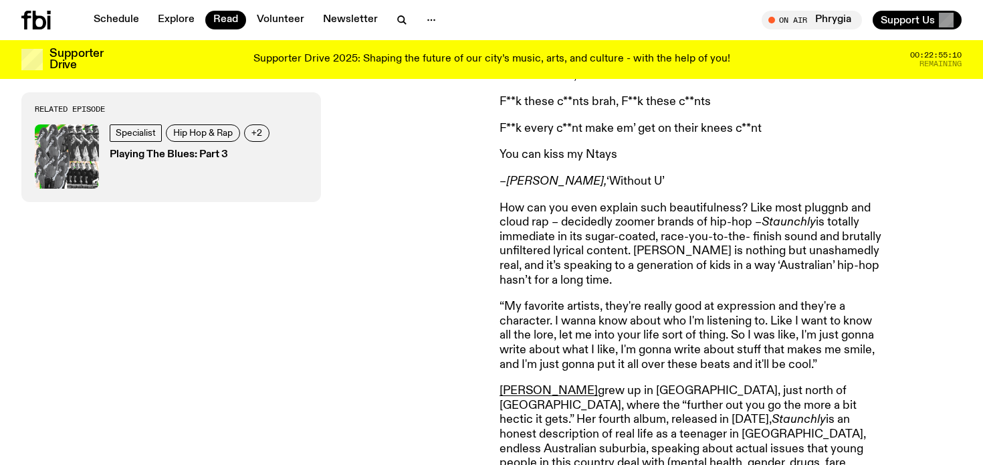
scroll to position [901, 0]
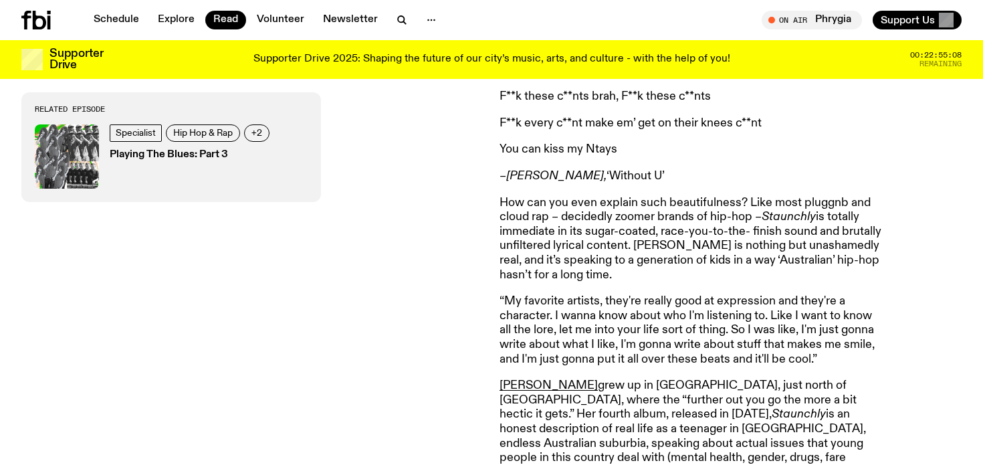
click at [645, 211] on p "How can you even explain such beautifulness? Like most pluggnb and cloud rap – …" at bounding box center [691, 239] width 385 height 87
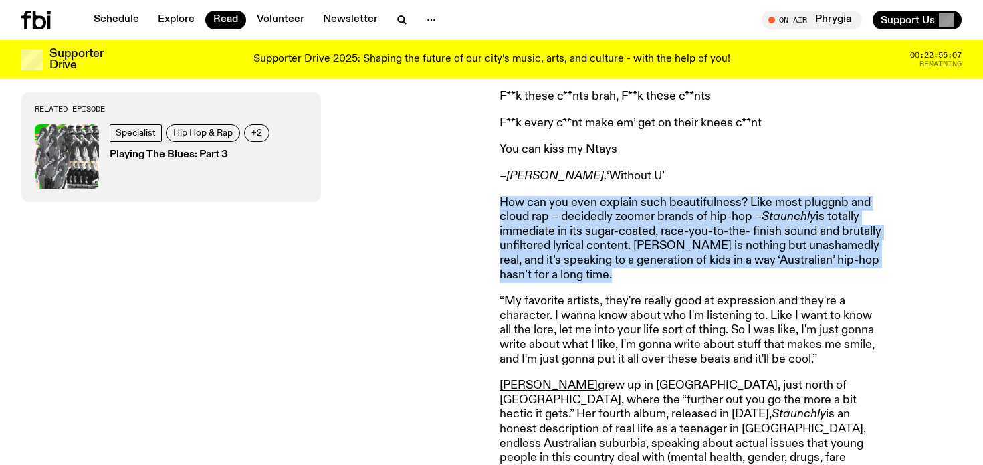
click at [645, 211] on p "How can you even explain such beautifulness? Like most pluggnb and cloud rap – …" at bounding box center [691, 239] width 385 height 87
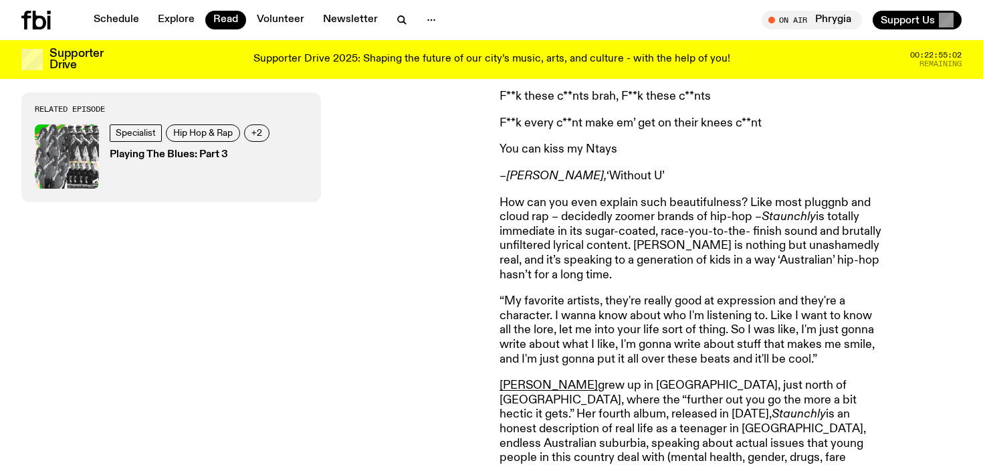
click at [614, 238] on p "How can you even explain such beautifulness? Like most pluggnb and cloud rap – …" at bounding box center [691, 239] width 385 height 87
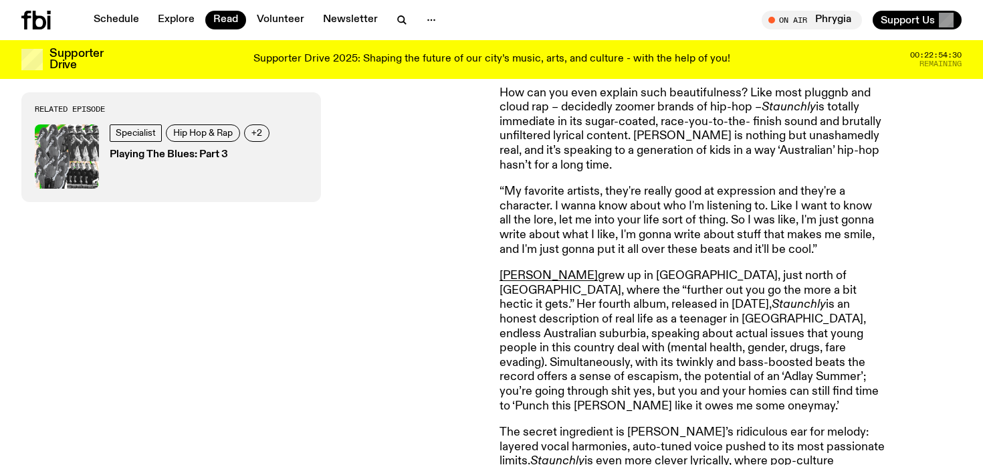
scroll to position [1012, 0]
drag, startPoint x: 638, startPoint y: 275, endPoint x: 703, endPoint y: 275, distance: 64.9
click at [703, 275] on p "Sidney Phillips grew up in Moreton Bay, just north of Brisbane, where the “furt…" at bounding box center [691, 339] width 385 height 144
click at [671, 275] on p "Sidney Phillips grew up in Moreton Bay, just north of Brisbane, where the “furt…" at bounding box center [691, 339] width 385 height 144
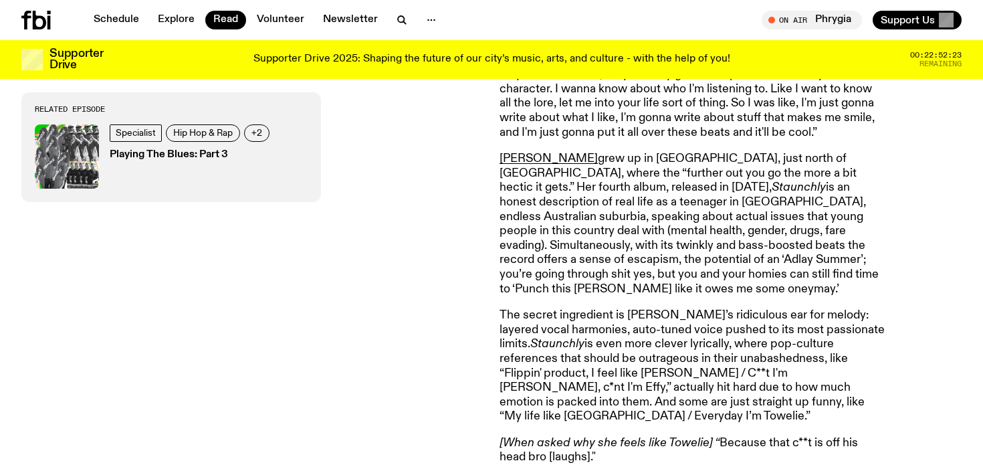
scroll to position [1127, 0]
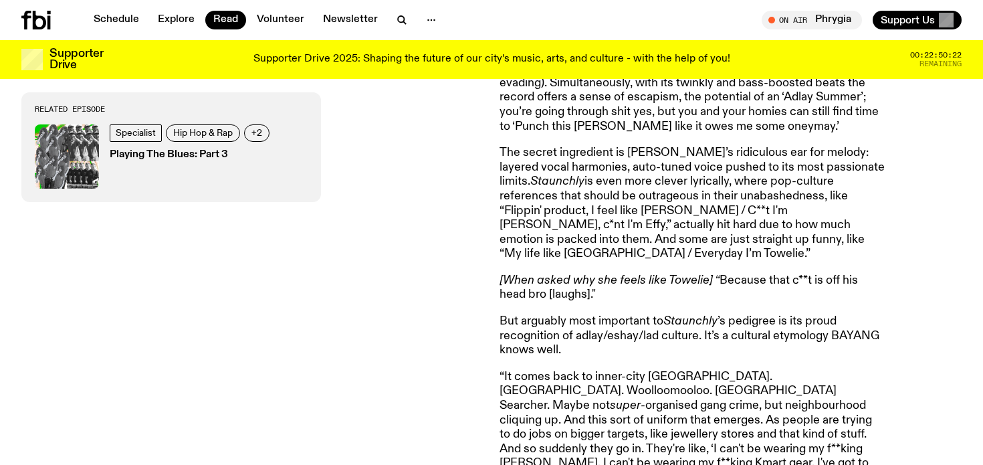
scroll to position [1291, 0]
click at [503, 273] on p "[When asked why she feels like Towelie] “ Because that c**t is off his head bro…" at bounding box center [691, 287] width 385 height 29
click at [654, 193] on p "The secret ingredient is Sidney’s ridiculous ear for melody: layered vocal harm…" at bounding box center [691, 203] width 385 height 116
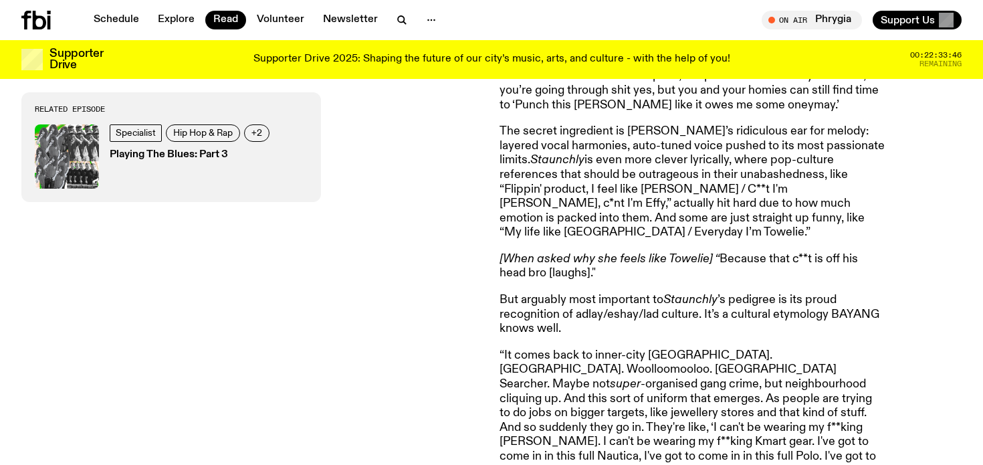
scroll to position [1310, 0]
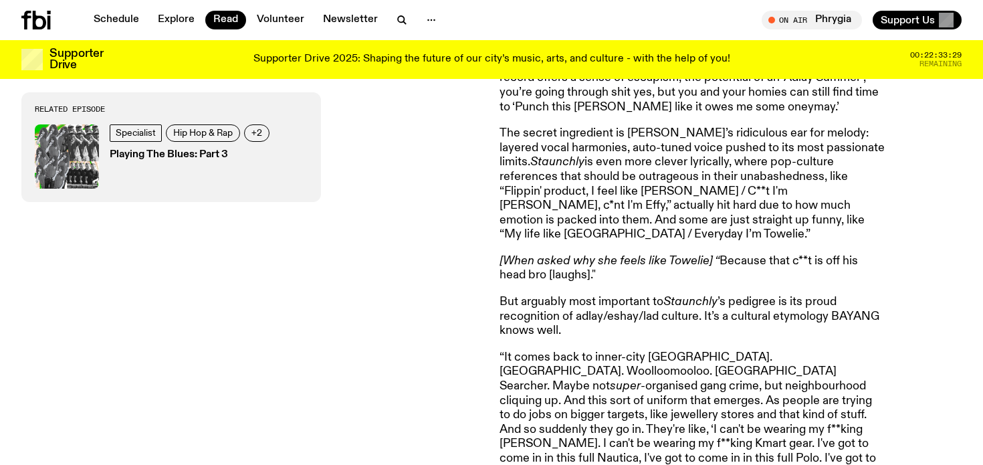
click at [739, 203] on p "The secret ingredient is Sidney’s ridiculous ear for melody: layered vocal harm…" at bounding box center [691, 184] width 385 height 116
click at [752, 193] on p "The secret ingredient is Sidney’s ridiculous ear for melody: layered vocal harm…" at bounding box center [691, 184] width 385 height 116
click at [745, 209] on p "The secret ingredient is Sidney’s ridiculous ear for melody: layered vocal harm…" at bounding box center [691, 184] width 385 height 116
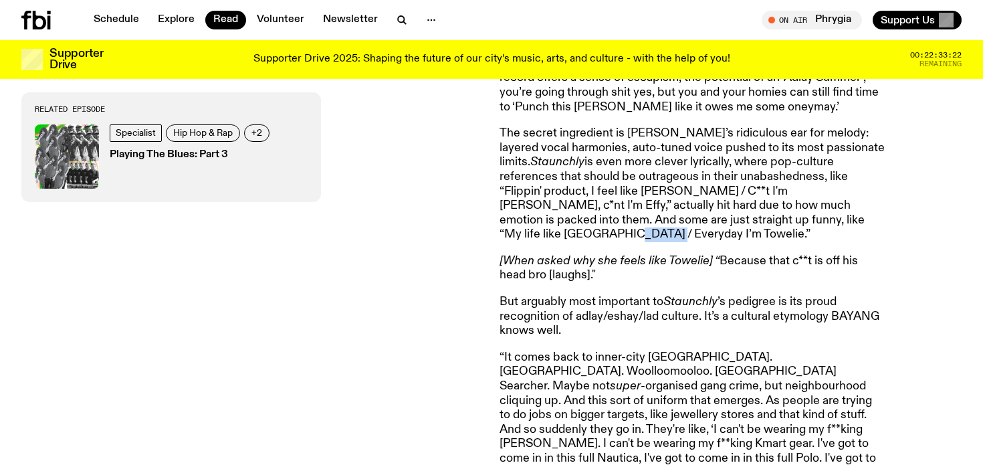
copy p "Towelie"
click at [505, 295] on p "But arguably most important to Staunchly ’s pedigree is its proud recognition o…" at bounding box center [691, 316] width 385 height 43
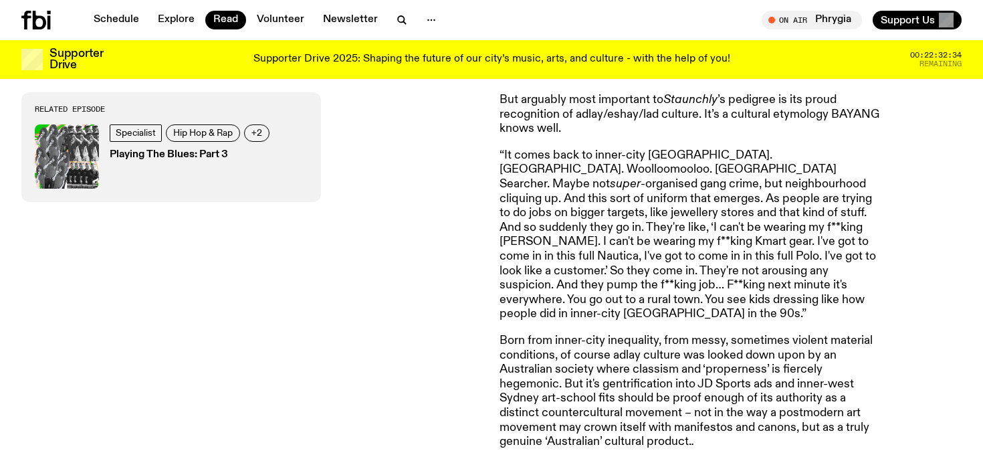
scroll to position [1515, 0]
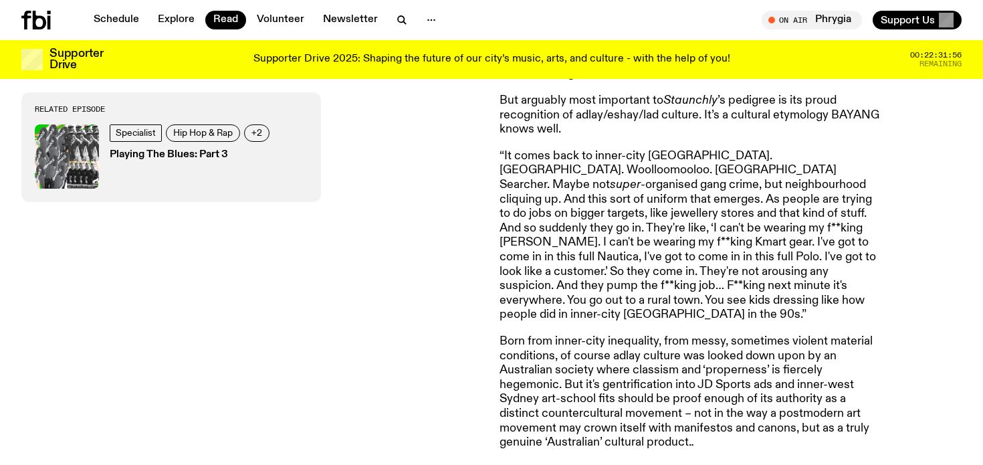
click at [521, 193] on p "“It comes back to inner-city Sydney. Redfern. Woolloomooloo. Sydney Searcher. M…" at bounding box center [691, 235] width 385 height 173
click at [533, 189] on p "“It comes back to inner-city Sydney. Redfern. Woolloomooloo. Sydney Searcher. M…" at bounding box center [691, 235] width 385 height 173
click at [531, 195] on p "“It comes back to inner-city Sydney. Redfern. Woolloomooloo. Sydney Searcher. M…" at bounding box center [691, 235] width 385 height 173
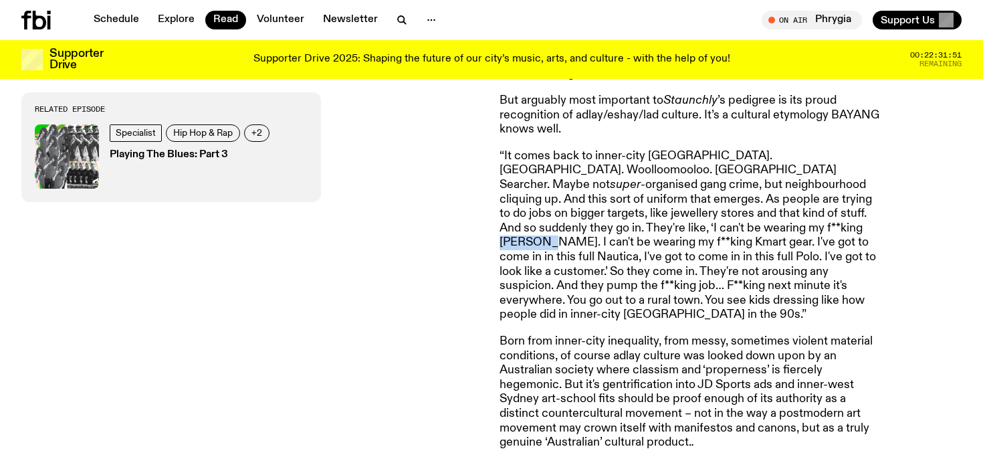
copy p "Everlast"
click at [665, 154] on p "“It comes back to inner-city Sydney. Redfern. Woolloomooloo. Sydney Searcher. M…" at bounding box center [691, 235] width 385 height 173
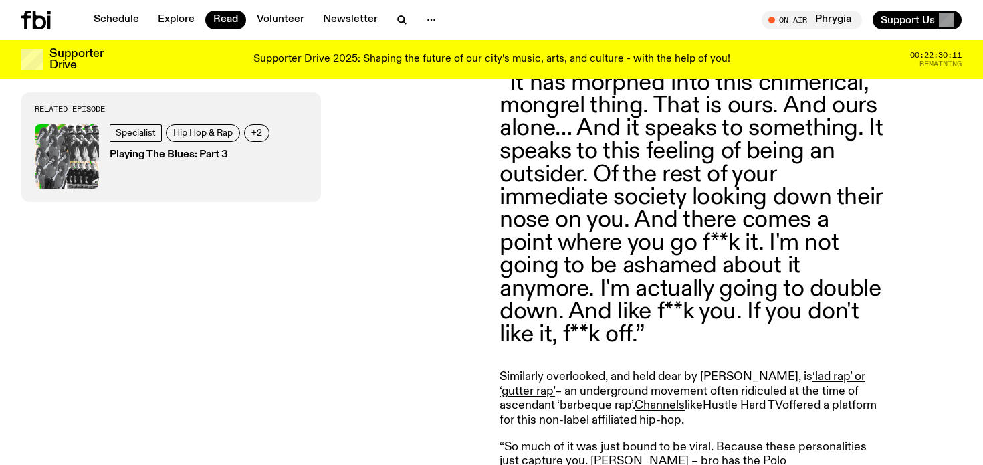
scroll to position [1914, 0]
click at [584, 239] on blockquote "“It has morphed into this chimerical, mongrel thing. That is ours. And ours alo…" at bounding box center [691, 208] width 385 height 274
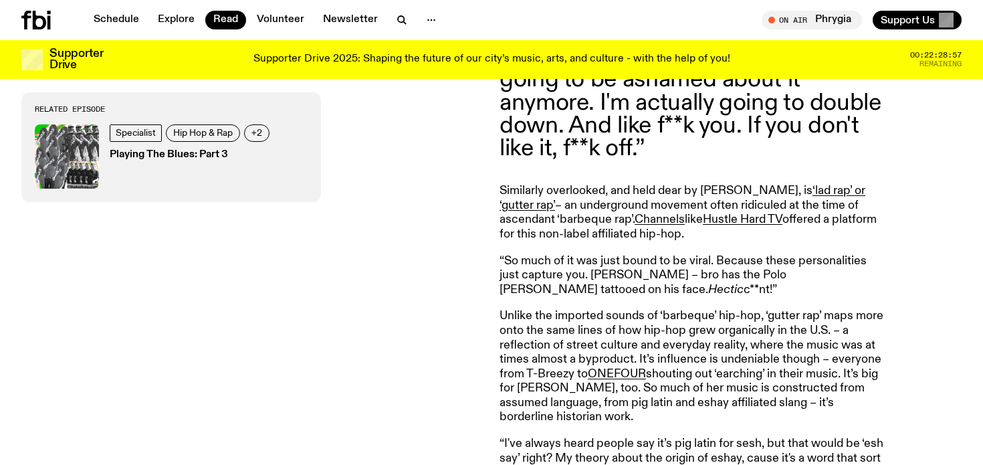
scroll to position [2101, 0]
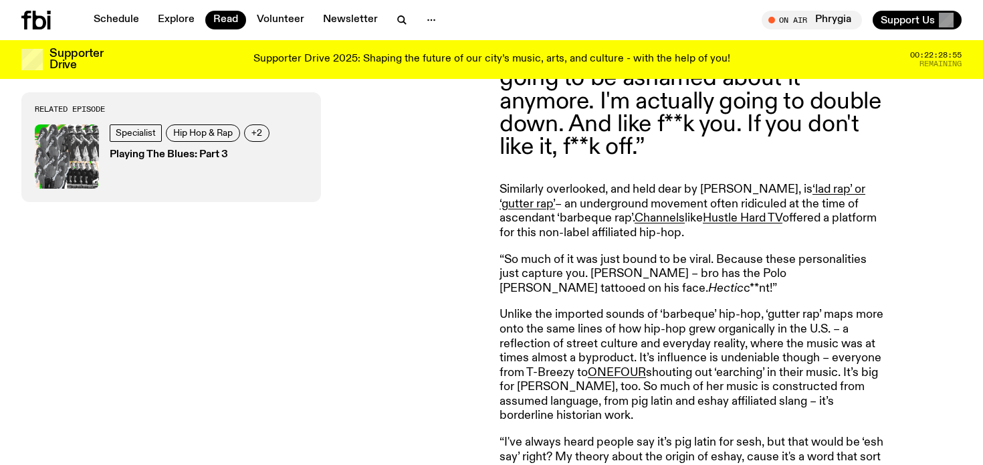
click at [744, 328] on p "Unlike the imported sounds of ‘barbeque’ hip-hop, ‘gutter rap’ maps more onto t…" at bounding box center [691, 366] width 385 height 116
click at [749, 362] on p "Unlike the imported sounds of ‘barbeque’ hip-hop, ‘gutter rap’ maps more onto t…" at bounding box center [691, 366] width 385 height 116
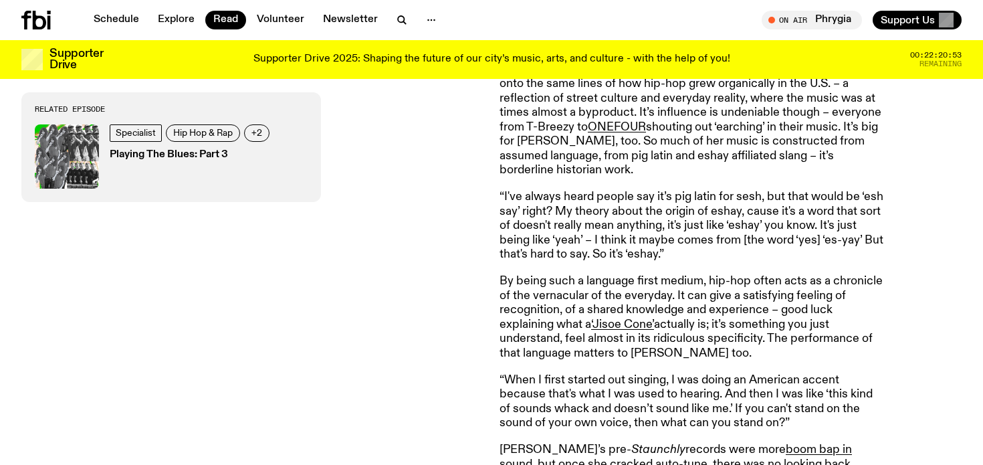
scroll to position [2347, 0]
